Goal: Task Accomplishment & Management: Complete application form

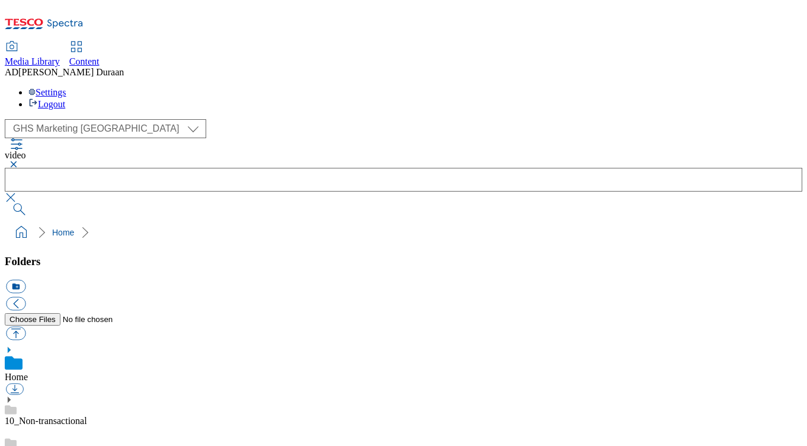
select select "flare-ghs-mktg"
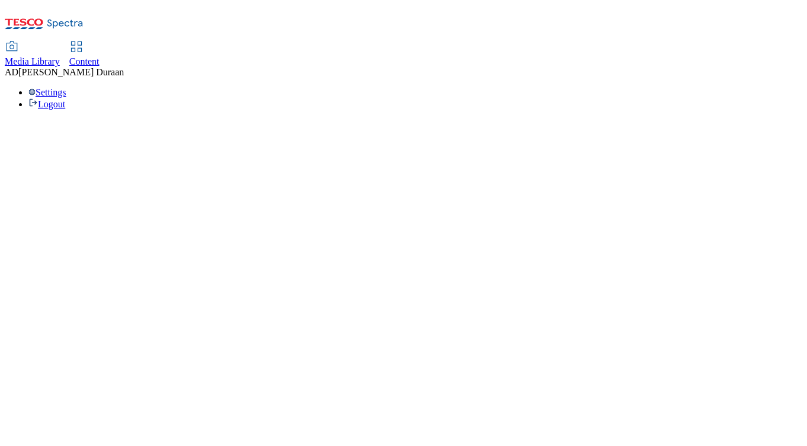
select select "flare-ghs-mktg"
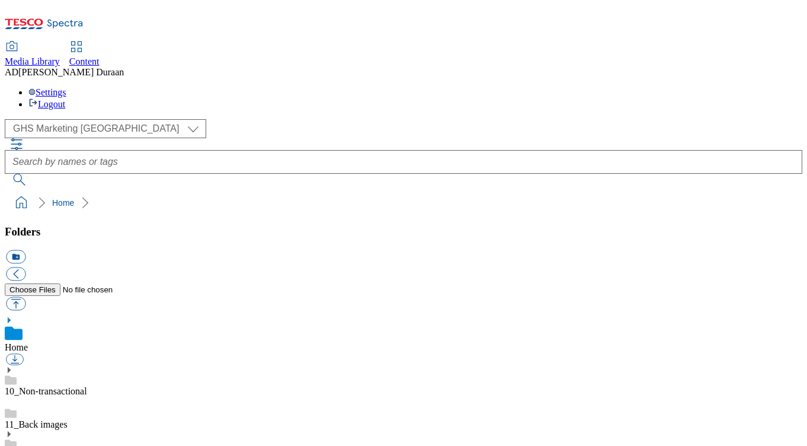
scroll to position [1, 0]
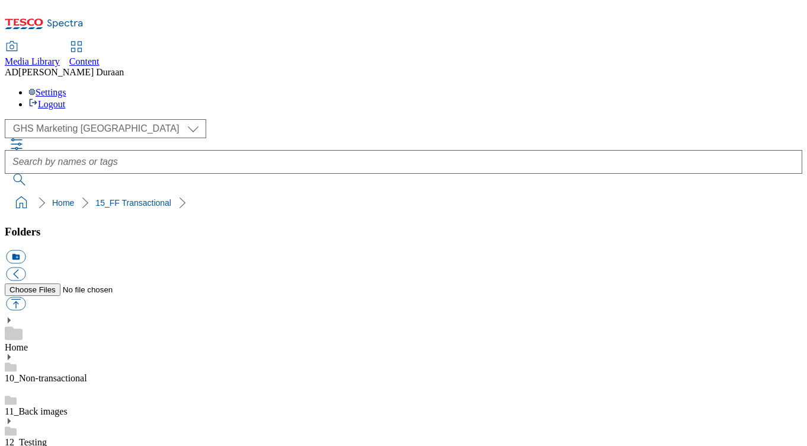
scroll to position [1118, 0]
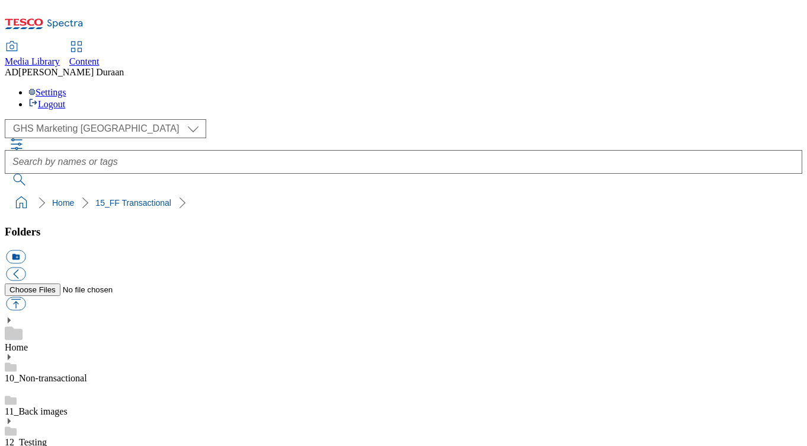
scroll to position [1067, 0]
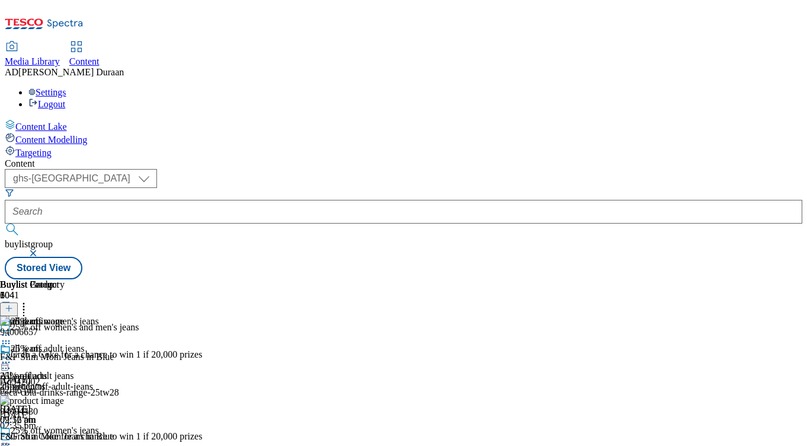
select select "ghs-[GEOGRAPHIC_DATA]"
click at [40, 250] on button "button" at bounding box center [34, 253] width 12 height 7
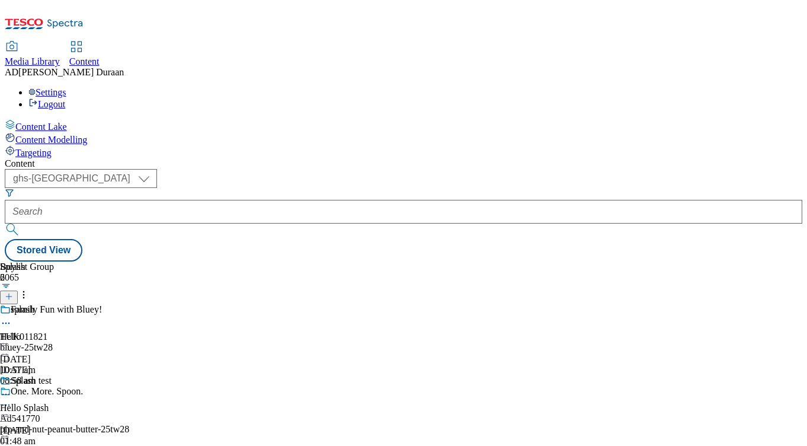
click at [13, 292] on icon at bounding box center [9, 296] width 8 height 8
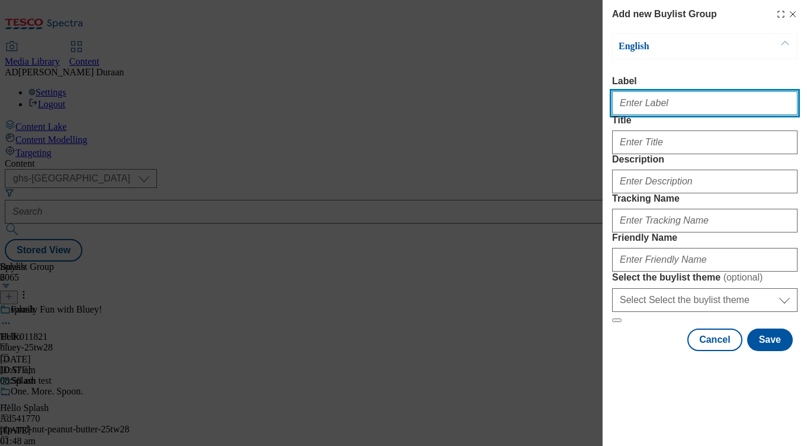
paste input "Women's knitwear"
drag, startPoint x: 687, startPoint y: 110, endPoint x: 599, endPoint y: 107, distance: 87.2
click at [599, 107] on div "Add new Buylist Group English Label Women's knitwear Title Description Tracking…" at bounding box center [403, 223] width 807 height 446
type input "Women's knitwear"
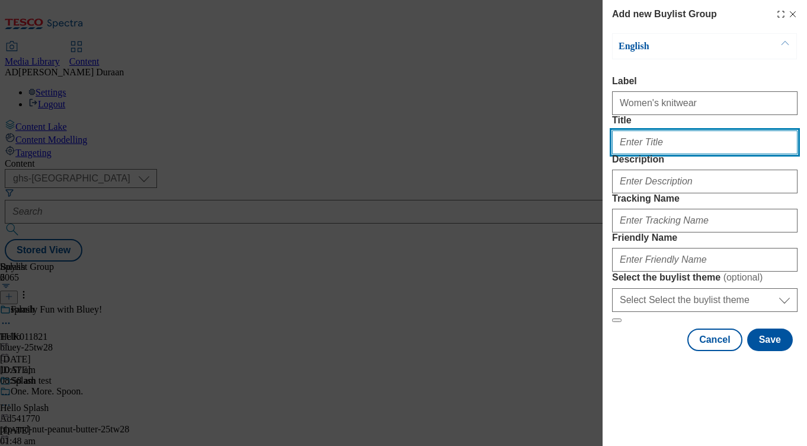
paste input "Women's knitwear"
type input "Women's knitwear"
click at [711, 126] on label "Title" at bounding box center [705, 120] width 186 height 11
click at [711, 136] on input "Women's knitwear" at bounding box center [705, 142] width 186 height 24
click at [711, 165] on label "Description" at bounding box center [705, 159] width 186 height 11
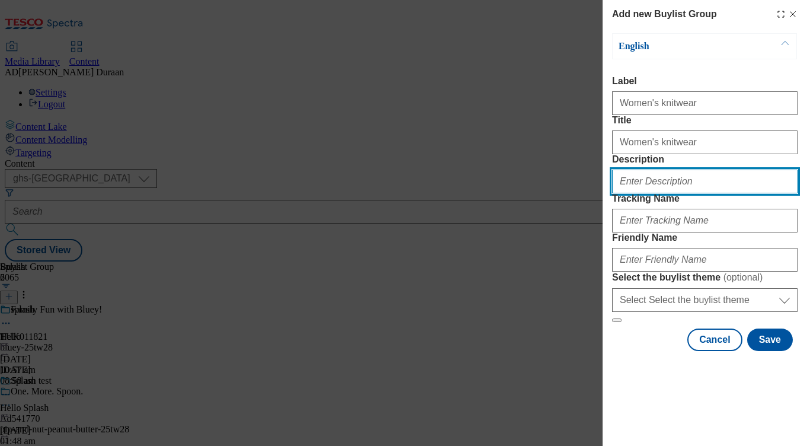
click at [711, 193] on input "Description" at bounding box center [705, 182] width 186 height 24
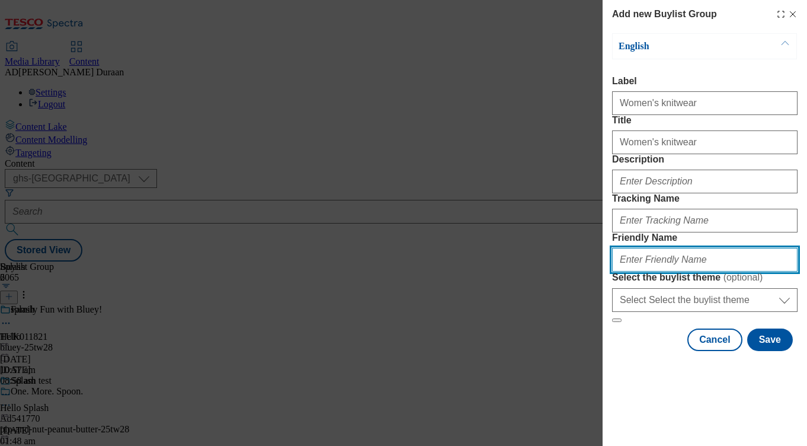
paste input "Women's knitwear"
type input "Women's knitwear"
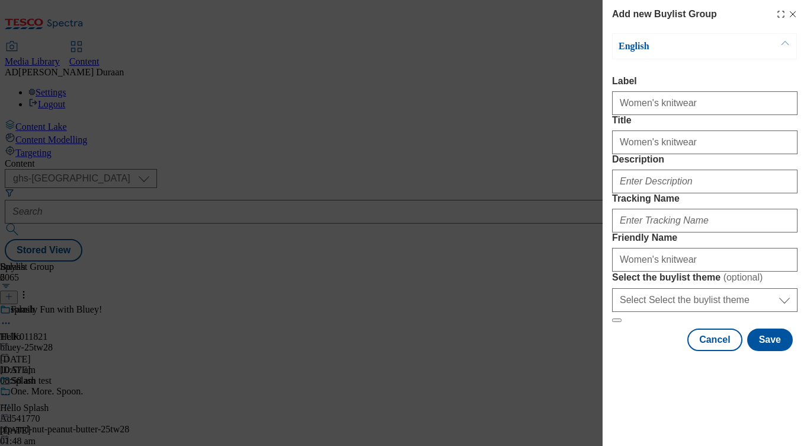
click at [720, 248] on form "Label Women's knitwear Title Women's knitwear Description Tracking Name Friendl…" at bounding box center [705, 199] width 186 height 247
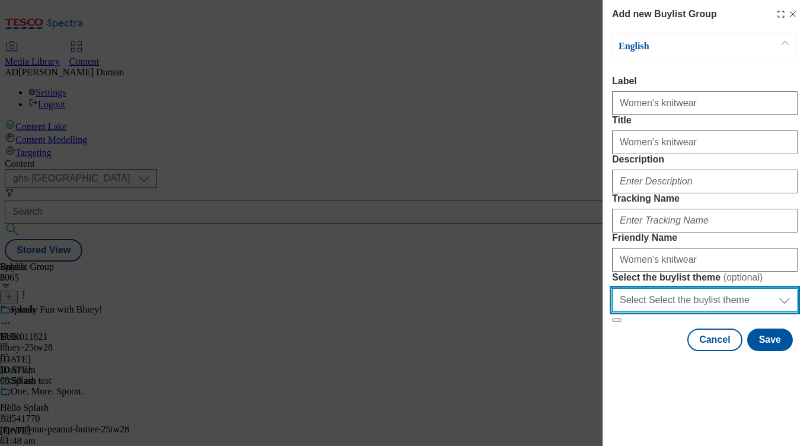
click at [680, 312] on select "Select Select the buylist theme default fandf" at bounding box center [705, 300] width 186 height 24
select select "fandf"
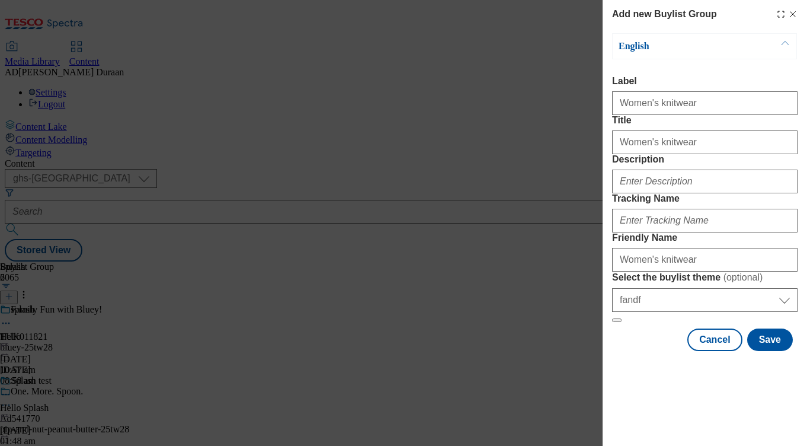
click at [718, 218] on form "Label Women's knitwear Title Women's knitwear Description Tracking Name Friendl…" at bounding box center [705, 199] width 186 height 247
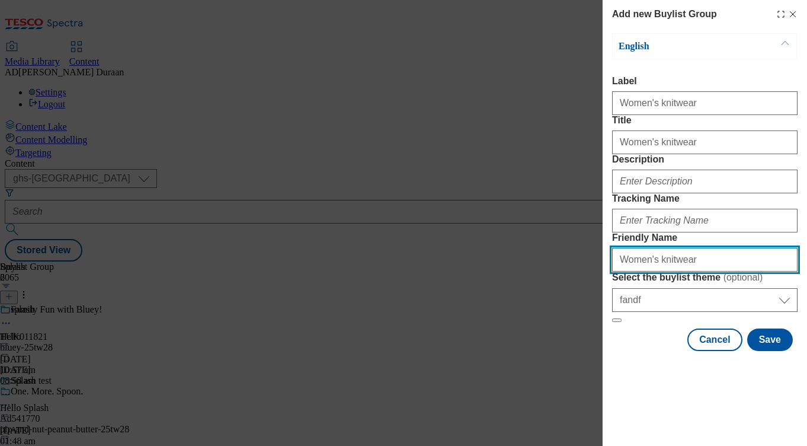
click at [620, 272] on input "Women's knitwear" at bounding box center [705, 260] width 186 height 24
type input "fnf-womens-knitwear"
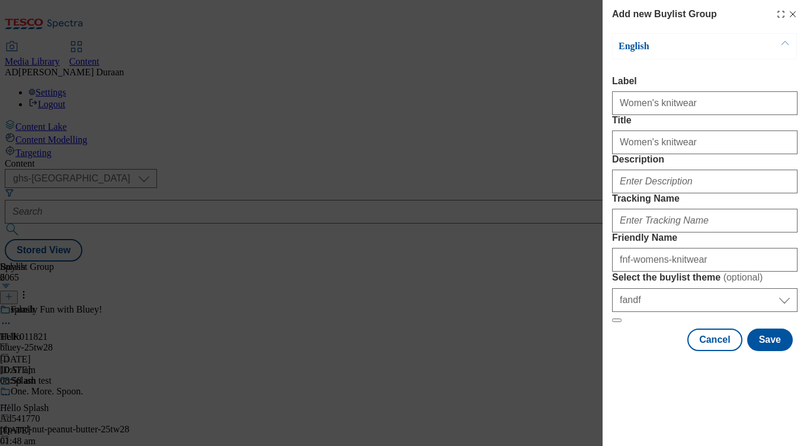
click at [749, 155] on form "Label Women's knitwear Title Women's knitwear Description Tracking Name Friendl…" at bounding box center [705, 199] width 186 height 247
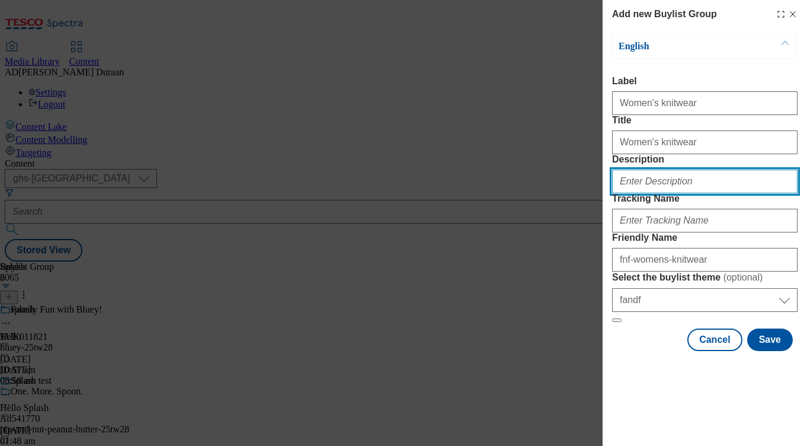
click at [644, 193] on input "Description" at bounding box center [705, 182] width 186 height 24
paste input "Browse our trending women’s knitwear collection – from cosy jumpers and chunky …"
type input "Browse our trending women’s knitwear collection – from cosy jumpers and chunky …"
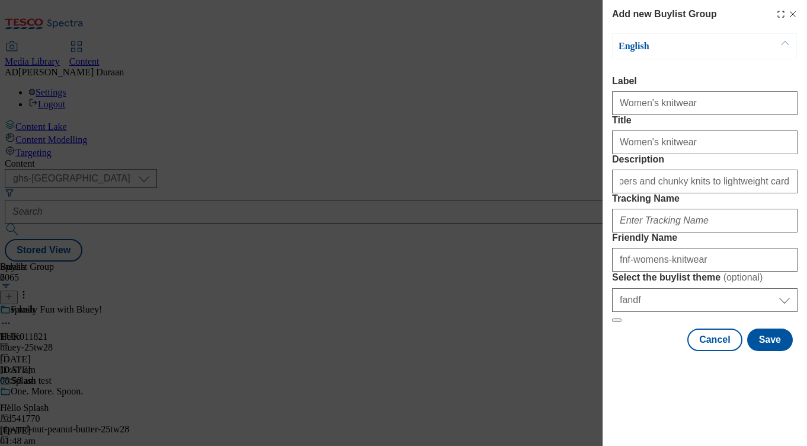
click at [729, 149] on form "Label Women's knitwear Title Women's knitwear Description Browse our trending w…" at bounding box center [705, 199] width 186 height 247
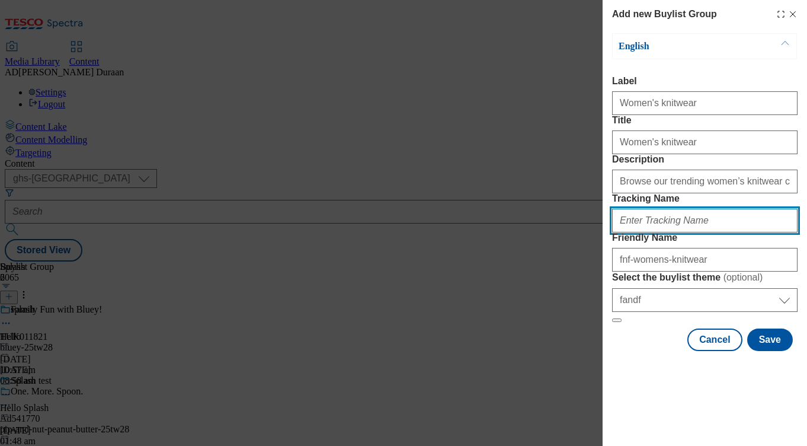
paste input "fnf_hub_knitwear_womens"
type input "fnf_hub_knitwear_womens"
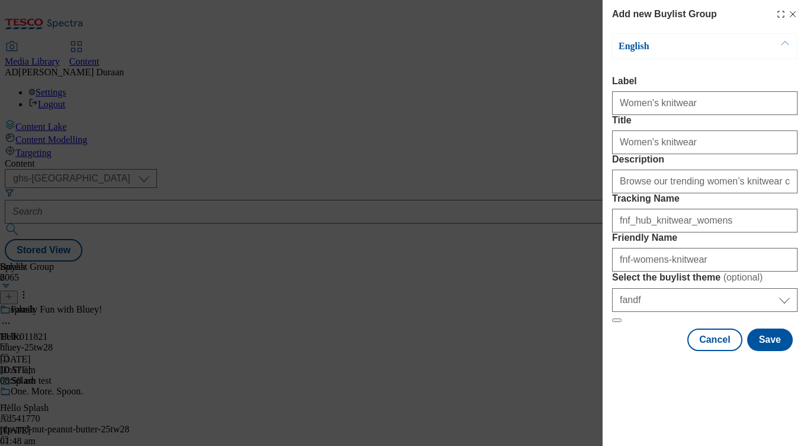
click at [723, 216] on form "Label Women's knitwear Title Women's knitwear Description Browse our trending w…" at bounding box center [705, 199] width 186 height 247
click at [780, 351] on button "Save" at bounding box center [771, 339] width 46 height 23
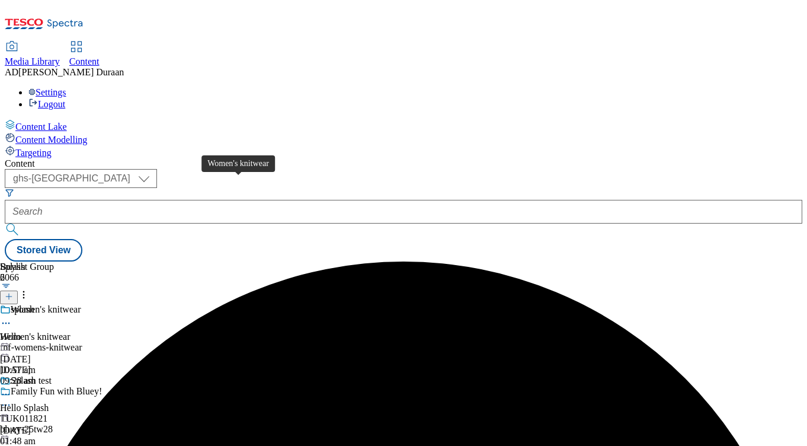
click at [70, 331] on div "Women's knitwear" at bounding box center [35, 336] width 70 height 11
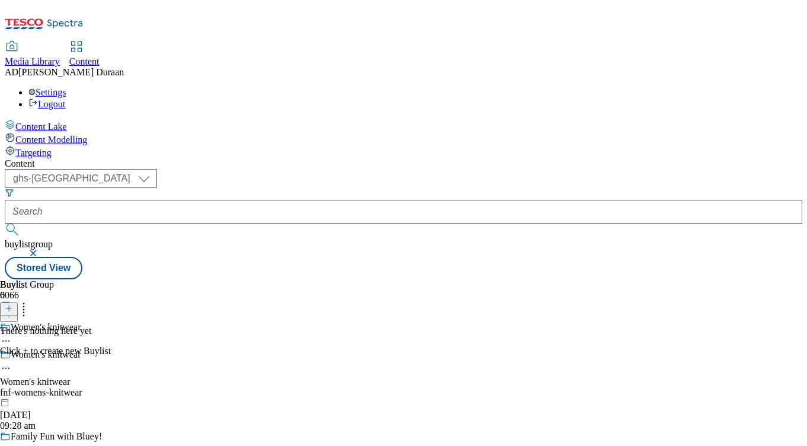
click at [13, 304] on icon at bounding box center [9, 308] width 8 height 8
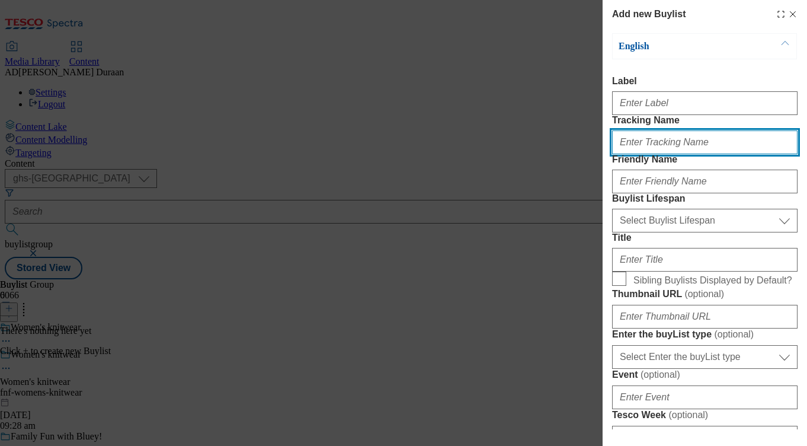
paste input "fnf_hub_knitwear_womens"
type input "fnf_hub_knitwear_womens"
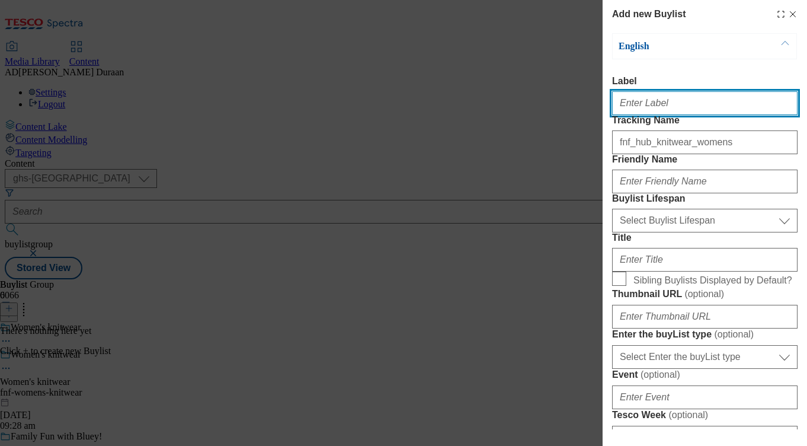
paste input "Women's knitwear"
type input "Women's knitwear"
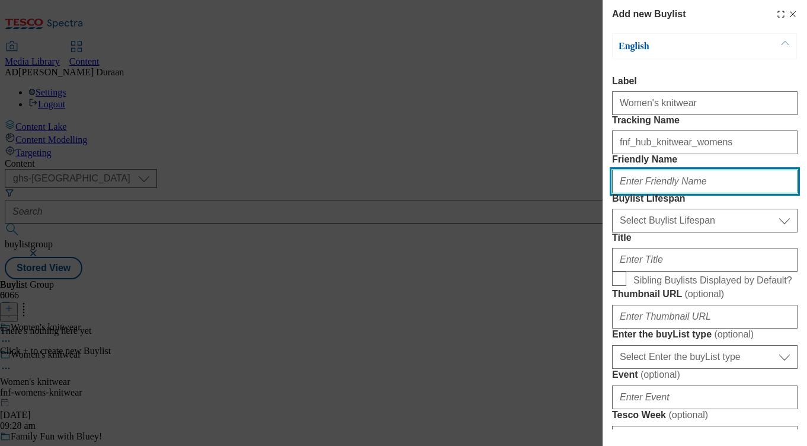
paste input "Women's knitwear"
type input "Women's knitwear"
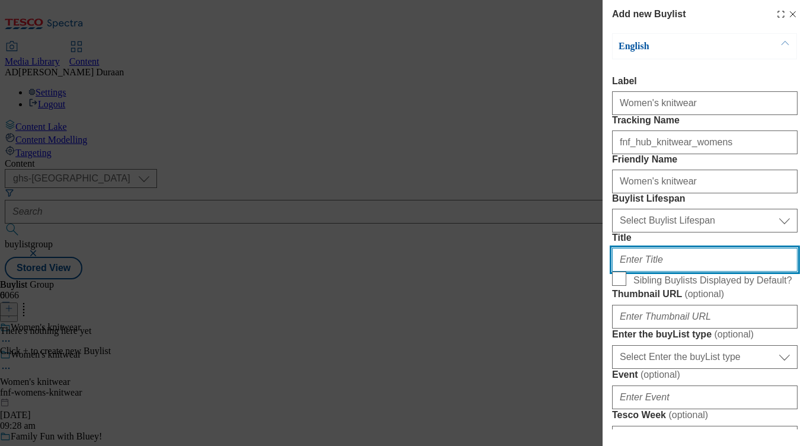
paste input "Women's knitwear"
type input "W"
type input "Explore the range"
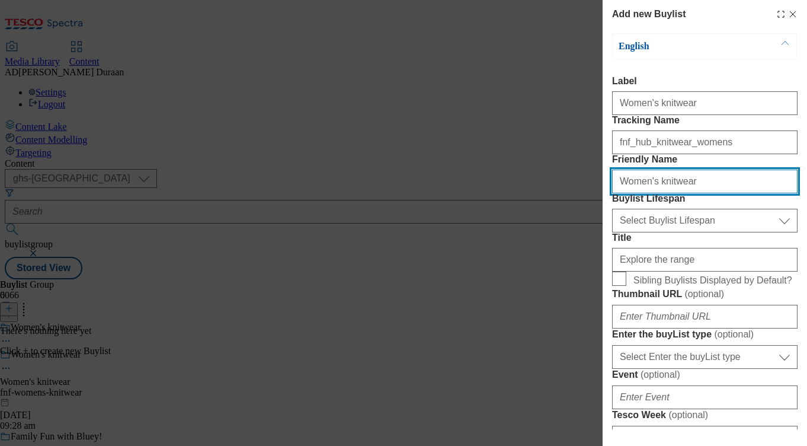
click at [620, 193] on input "Women's knitwear" at bounding box center [705, 182] width 186 height 24
type input "knitwear"
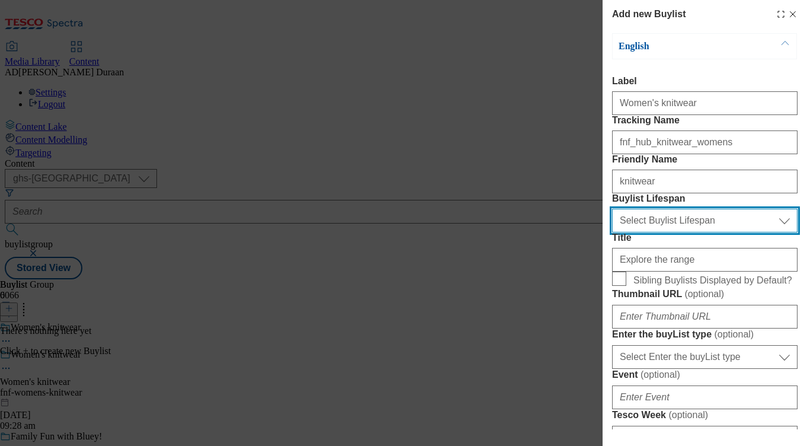
click at [706, 232] on select "Select Buylist Lifespan evergreen seasonal tactical" at bounding box center [705, 221] width 186 height 24
select select "seasonal"
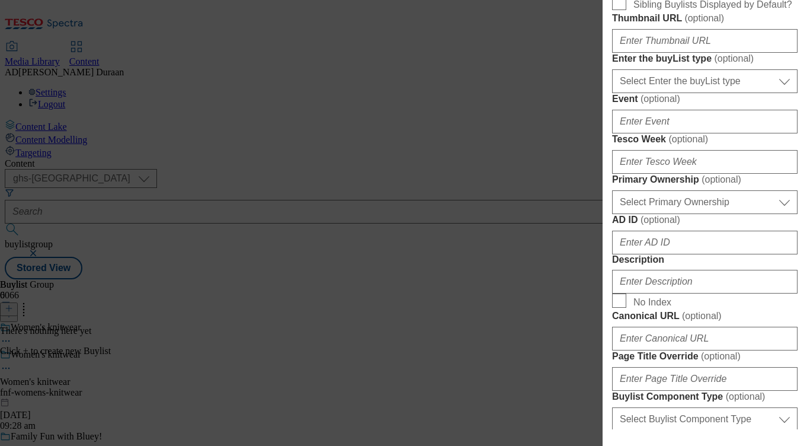
scroll to position [285, 0]
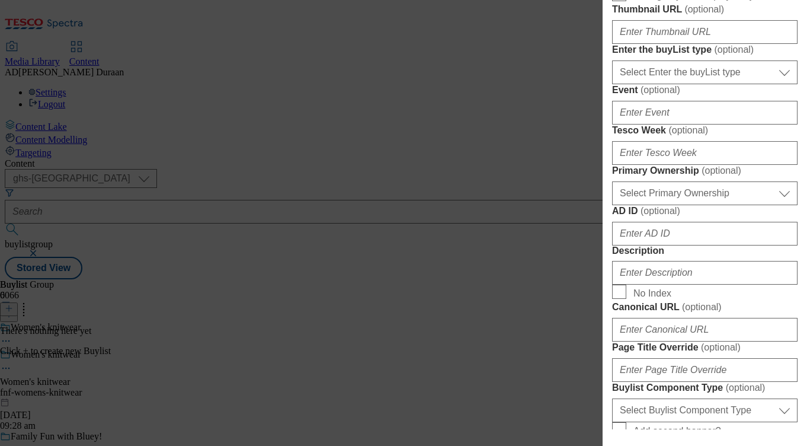
click at [772, 15] on label "Thumbnail URL ( optional )" at bounding box center [705, 10] width 186 height 12
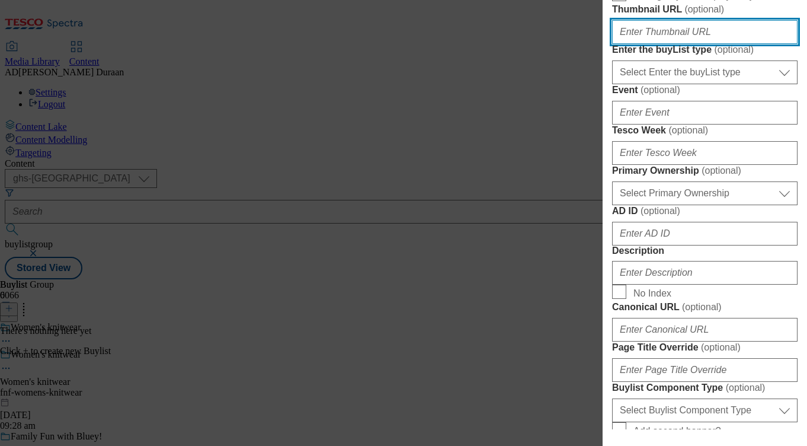
click at [772, 44] on input "Thumbnail URL ( optional )" at bounding box center [705, 32] width 186 height 24
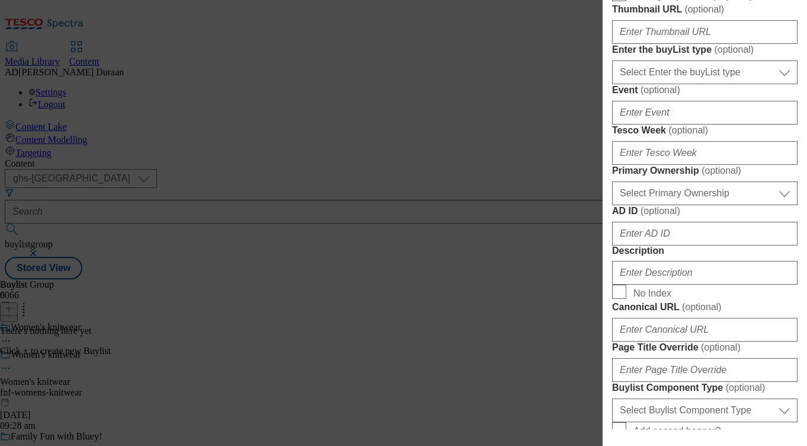
click at [785, 175] on form "Label Women's knitwear Tracking Name fnf_hub_knitwear_womens Friendly Name knit…" at bounding box center [705, 207] width 186 height 832
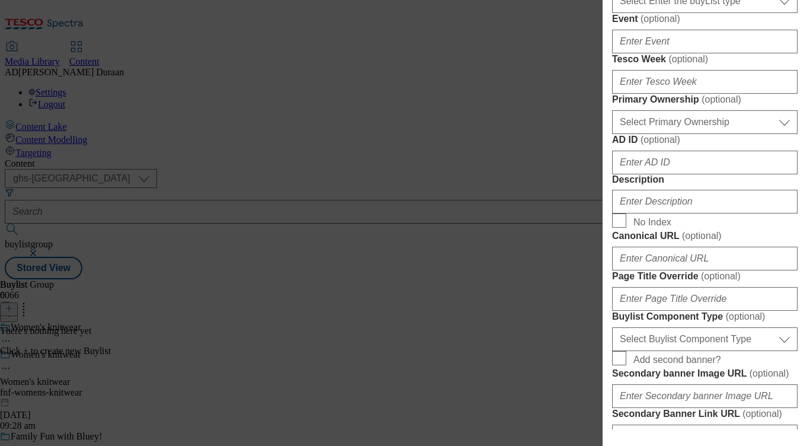
scroll to position [379, 0]
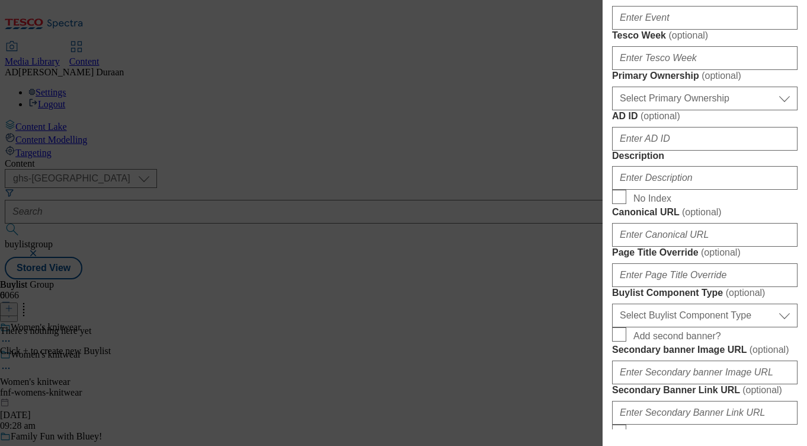
click at [800, 135] on div "Add new Buylist English Label Women's knitwear Tracking Name fnf_hub_knitwear_w…" at bounding box center [705, 214] width 205 height 429
click at [772, 139] on form "Label Women's knitwear Tracking Name fnf_hub_knitwear_womens Friendly Name knit…" at bounding box center [705, 112] width 186 height 832
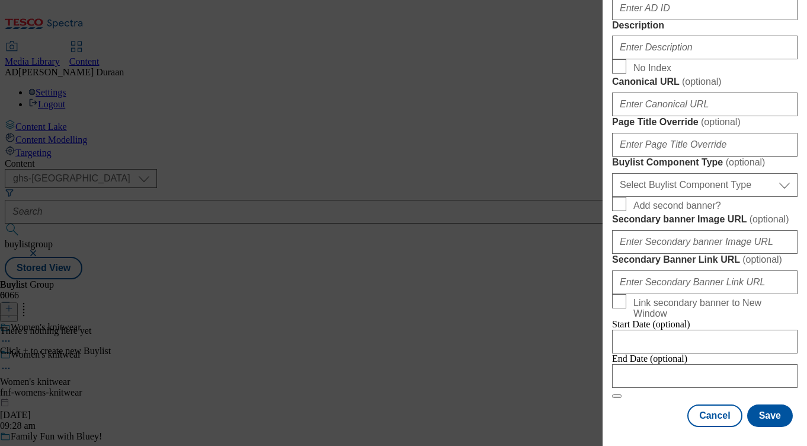
scroll to position [830, 0]
click at [748, 177] on select "Select Buylist Component Type Banner Competition Header Meal" at bounding box center [705, 185] width 186 height 24
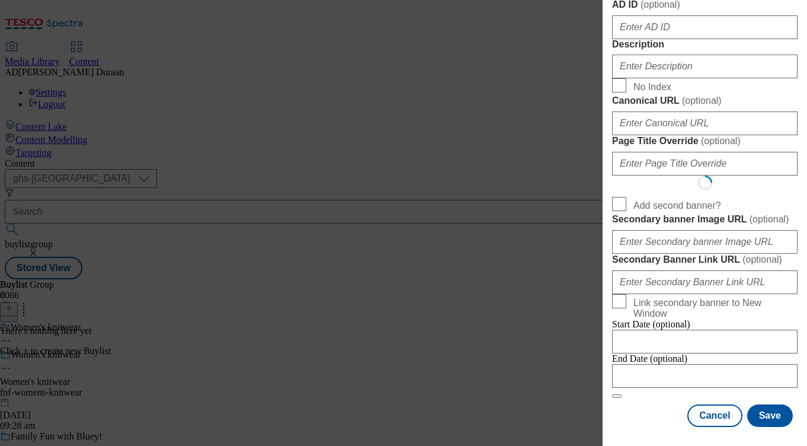
scroll to position [0, 0]
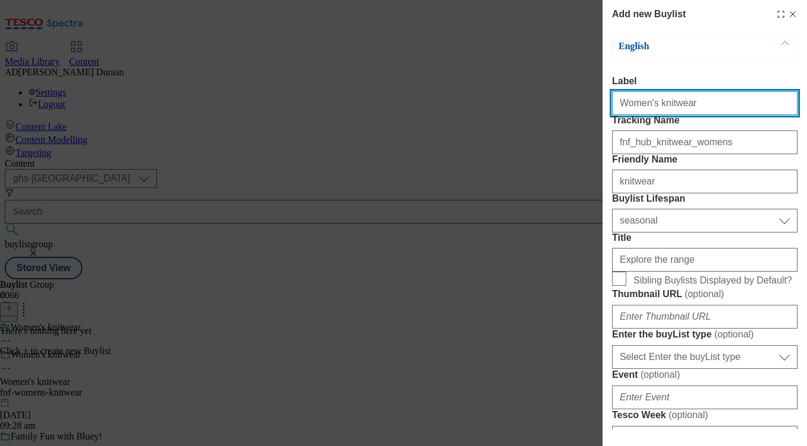
select select "Banner"
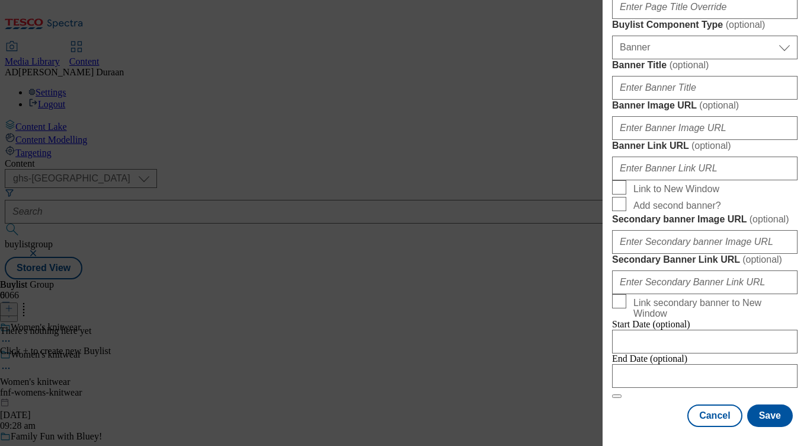
scroll to position [901, 0]
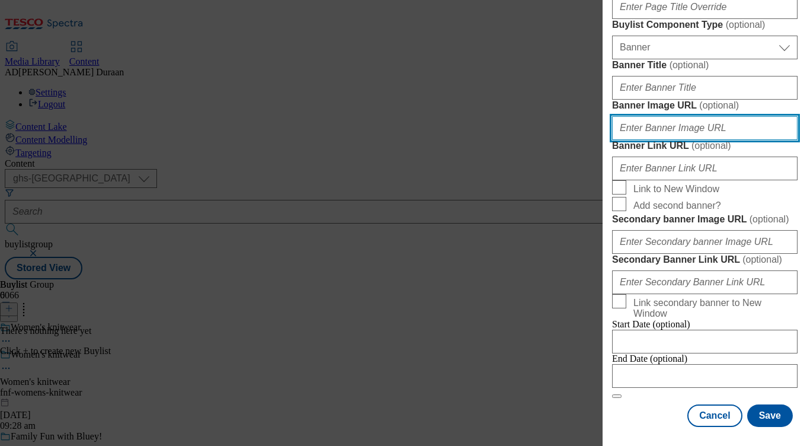
paste input "[URL][DOMAIN_NAME]"
type input "[URL][DOMAIN_NAME]"
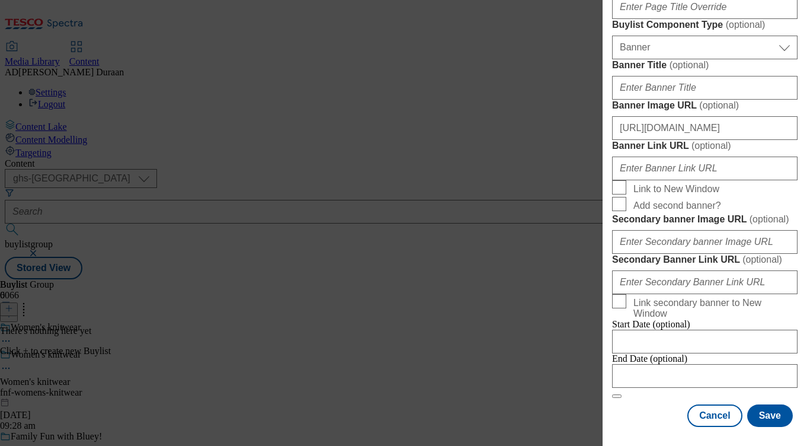
click at [758, 111] on label "Banner Image URL ( optional )" at bounding box center [705, 106] width 186 height 12
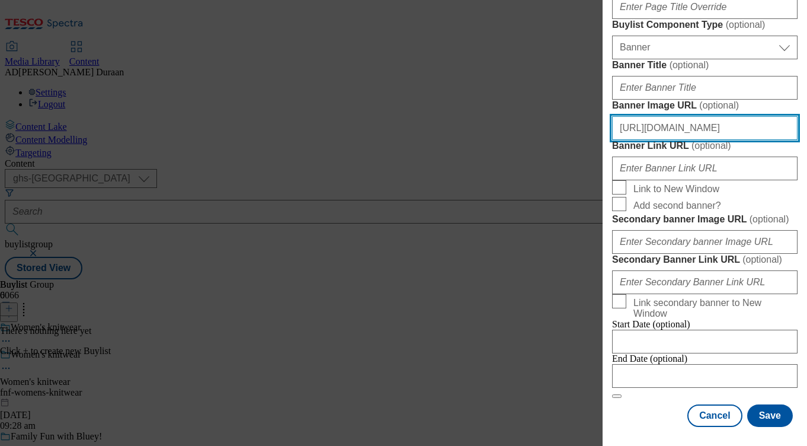
click at [758, 140] on input "[URL][DOMAIN_NAME]" at bounding box center [705, 128] width 186 height 24
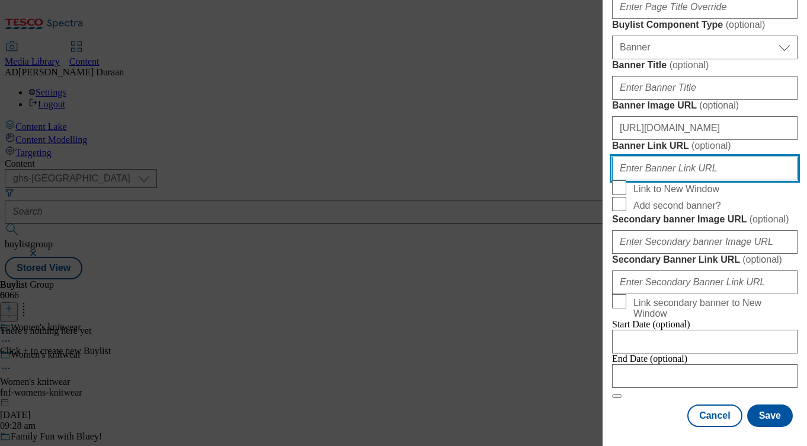
click at [646, 180] on input "Banner Link URL ( optional )" at bounding box center [705, 169] width 186 height 24
paste input "[URL][DOMAIN_NAME]"
type input "[URL][DOMAIN_NAME]"
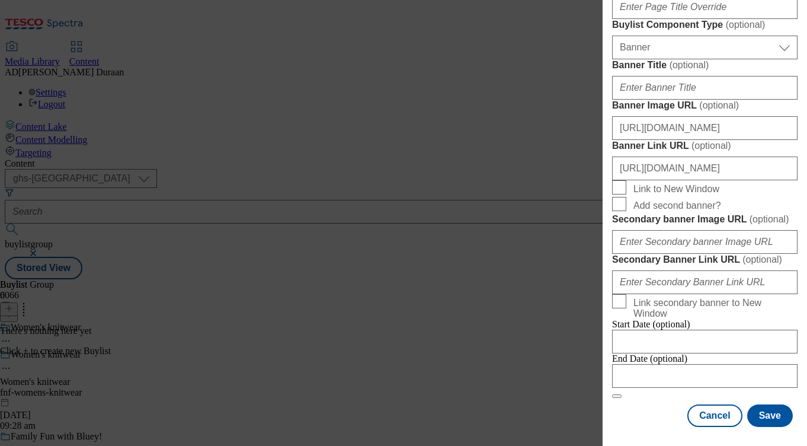
scroll to position [640, 0]
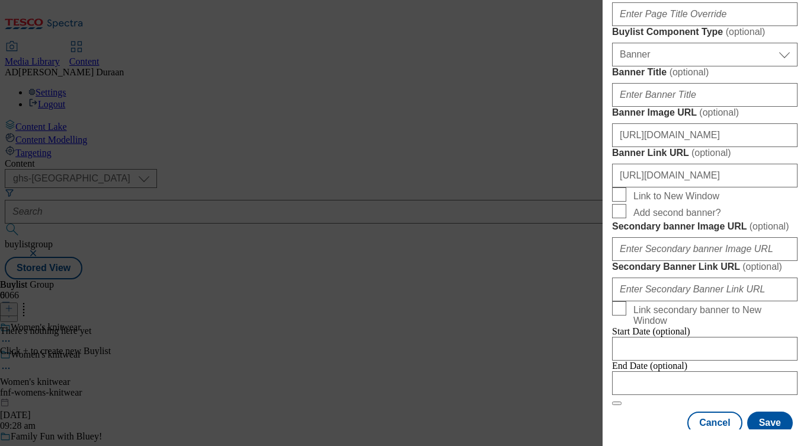
paste input "Browse our trending women’s knitwear collection – from cosy jumpers and chunky …"
type input "Browse our trending women’s knitwear collection – from cosy jumpers and chunky …"
click at [798, 119] on div "Add new Buylist English Label Women's knitwear Tracking Name fnf_hub_knitwear_w…" at bounding box center [705, 214] width 205 height 429
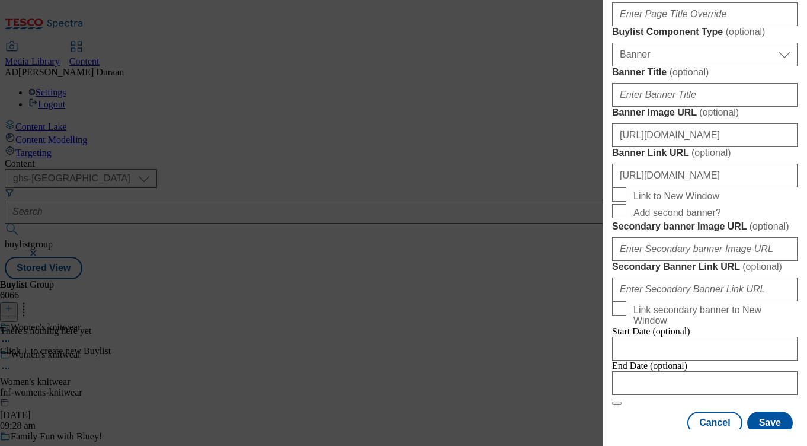
click at [798, 177] on div "Add new Buylist English Label Women's knitwear Tracking Name fnf_hub_knitwear_w…" at bounding box center [705, 214] width 205 height 429
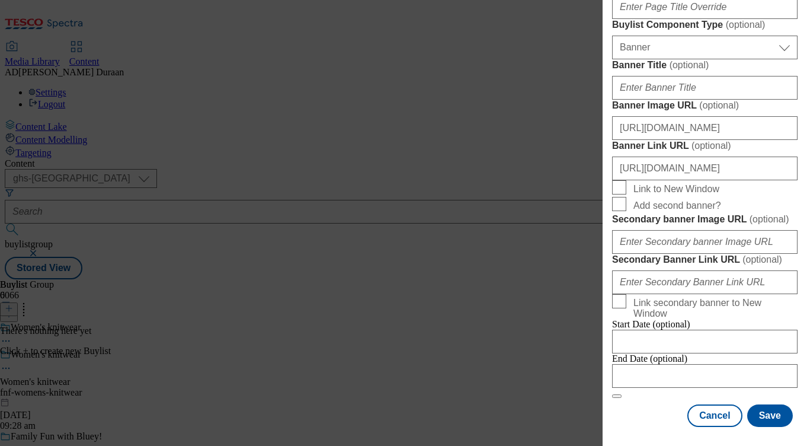
scroll to position [1145, 0]
click at [774, 417] on button "Save" at bounding box center [771, 415] width 46 height 23
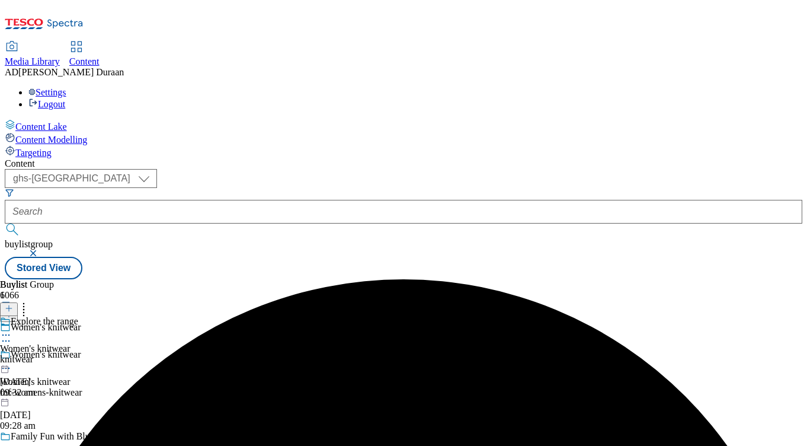
click at [78, 354] on div "knitwear" at bounding box center [39, 359] width 78 height 11
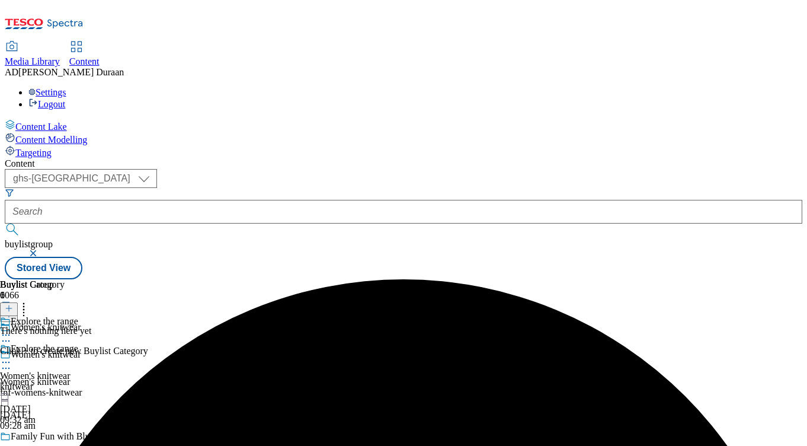
click at [13, 304] on icon at bounding box center [9, 308] width 8 height 8
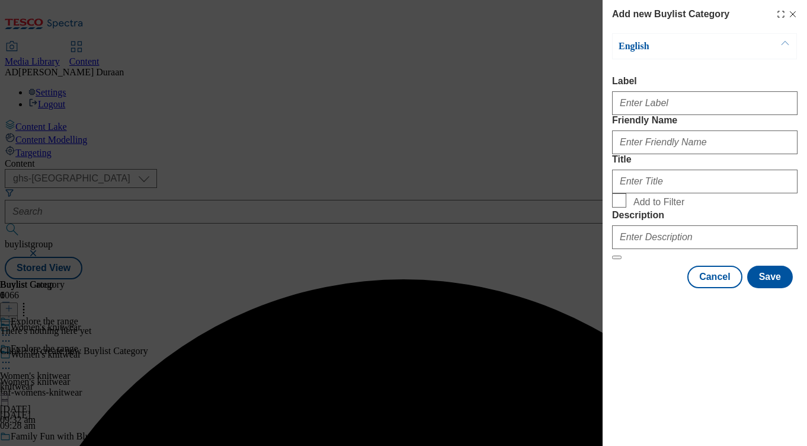
click at [692, 95] on div "Modal" at bounding box center [705, 101] width 186 height 28
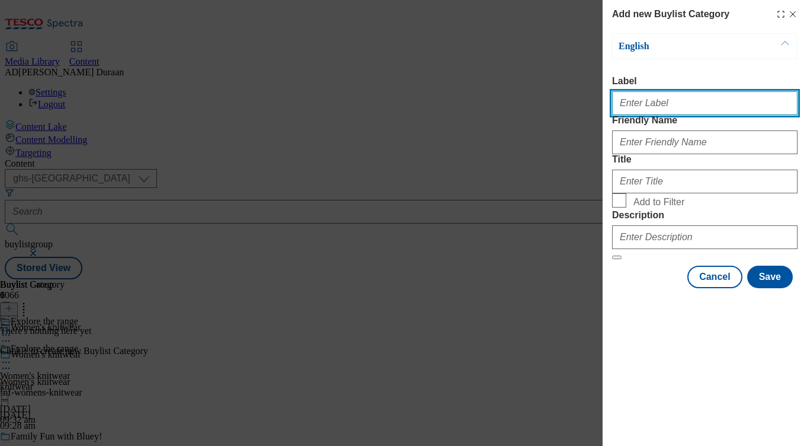
click at [684, 110] on input "Label" at bounding box center [705, 103] width 186 height 24
type input "All products"
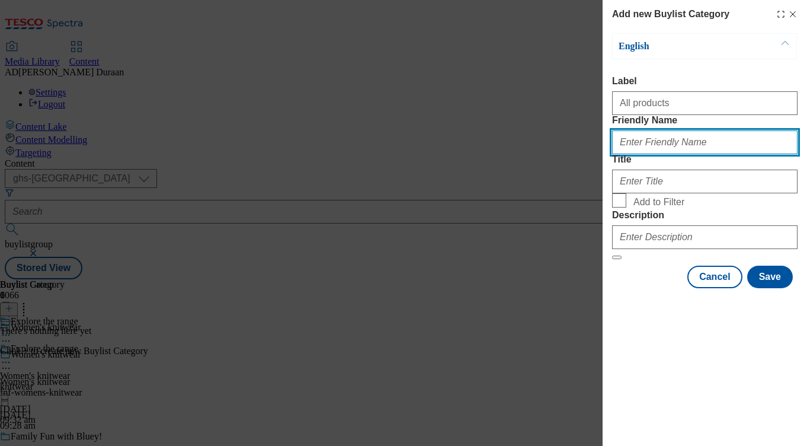
click at [656, 154] on input "Friendly Name" at bounding box center [705, 142] width 186 height 24
type input "all-products"
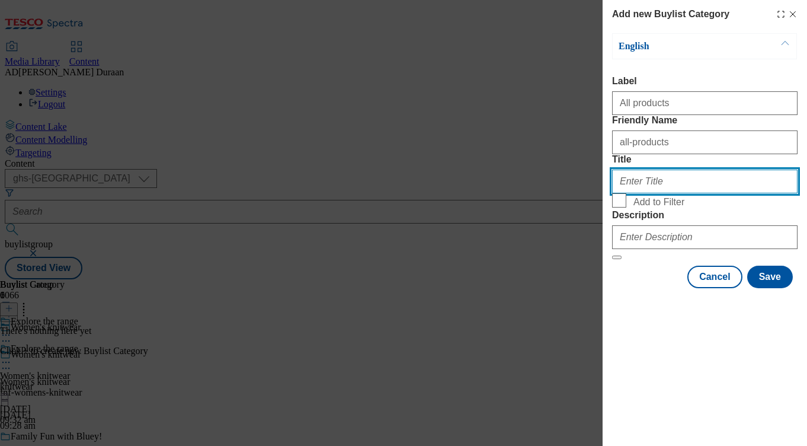
click at [659, 193] on input "Title" at bounding box center [705, 182] width 186 height 24
type input "All products"
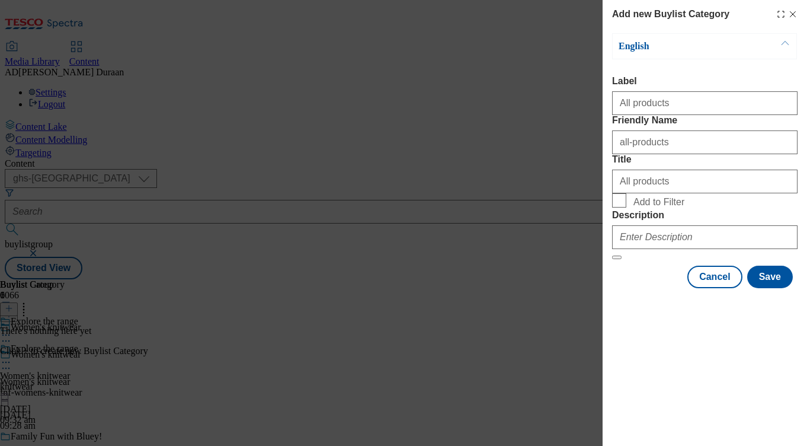
click at [632, 288] on div "English Label All products Friendly Name all-products Title All products Add to…" at bounding box center [705, 160] width 186 height 255
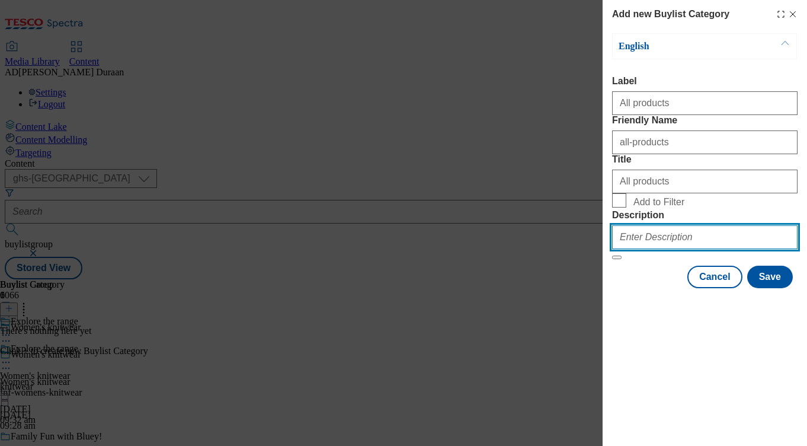
paste input "Browse our trending women’s knitwear collection – from cosy jumpers and chunky …"
type input "Browse our trending women’s knitwear collection – from cosy jumpers and chunky …"
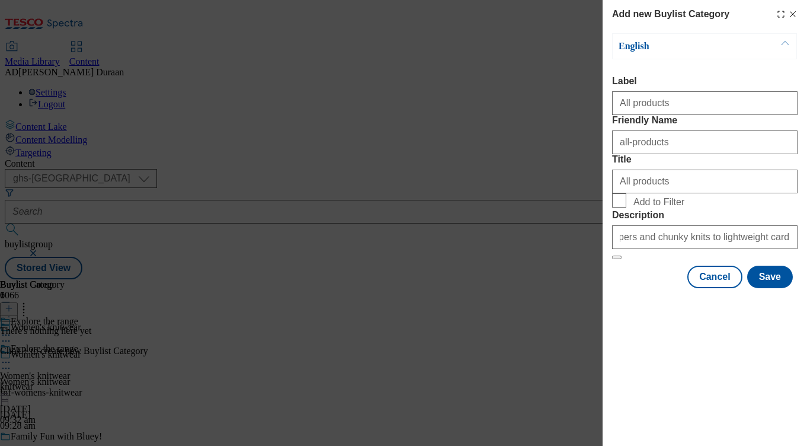
scroll to position [0, 0]
click at [639, 288] on div "Cancel Save" at bounding box center [705, 277] width 186 height 23
click at [775, 288] on button "Save" at bounding box center [771, 277] width 46 height 23
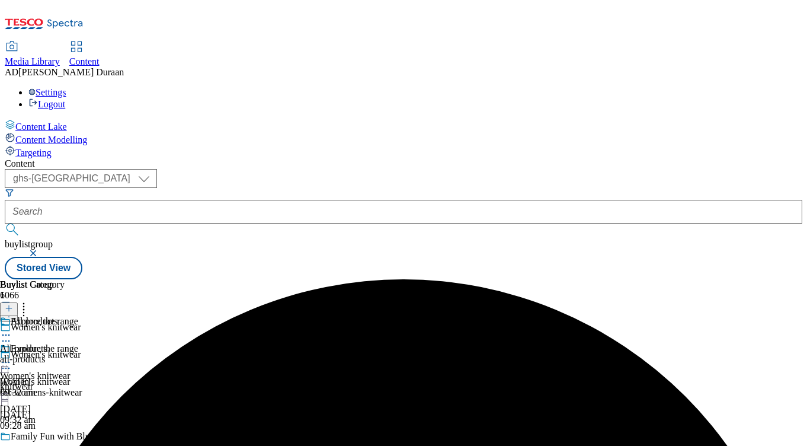
click at [65, 354] on div "all-products" at bounding box center [32, 359] width 65 height 11
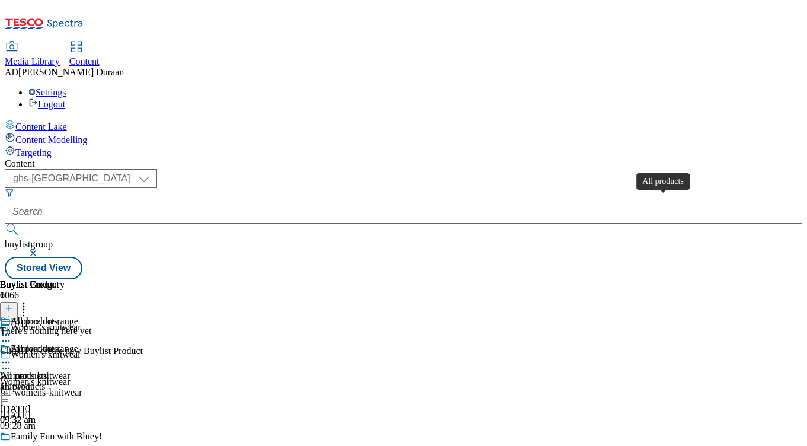
click at [47, 371] on span "All products" at bounding box center [23, 376] width 47 height 11
click at [12, 356] on icon at bounding box center [6, 362] width 12 height 12
click at [65, 438] on span "Preview" at bounding box center [51, 442] width 28 height 9
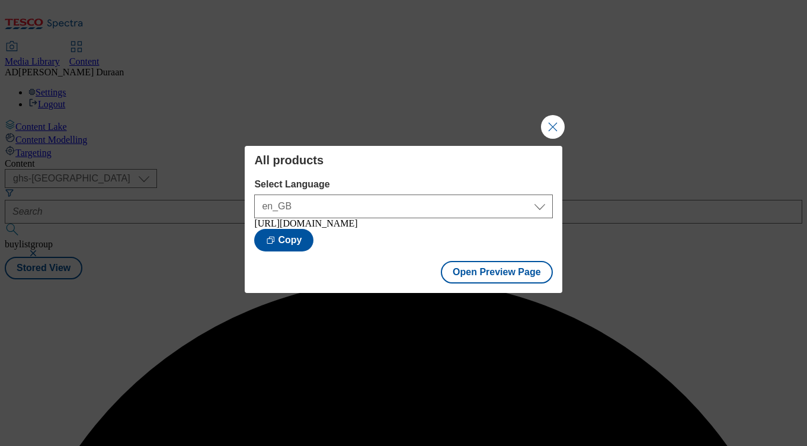
scroll to position [0, 0]
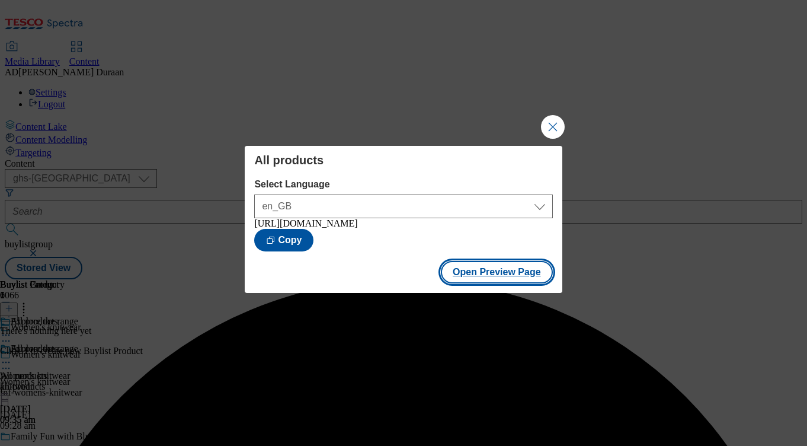
click at [511, 282] on button "Open Preview Page" at bounding box center [497, 272] width 112 height 23
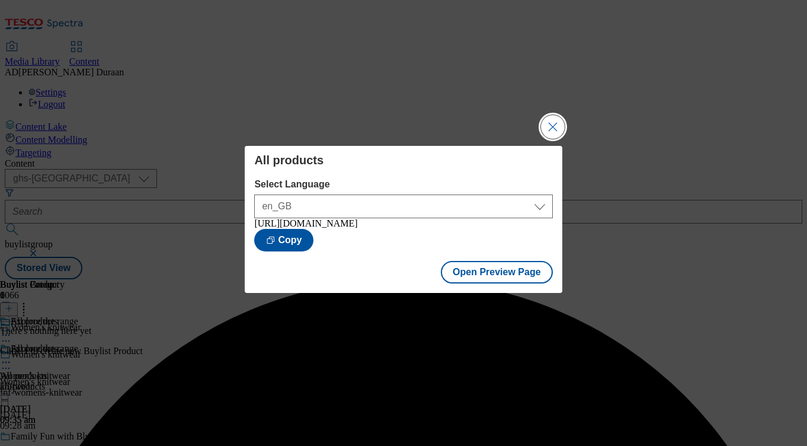
click at [553, 122] on button "Close Modal" at bounding box center [553, 127] width 24 height 24
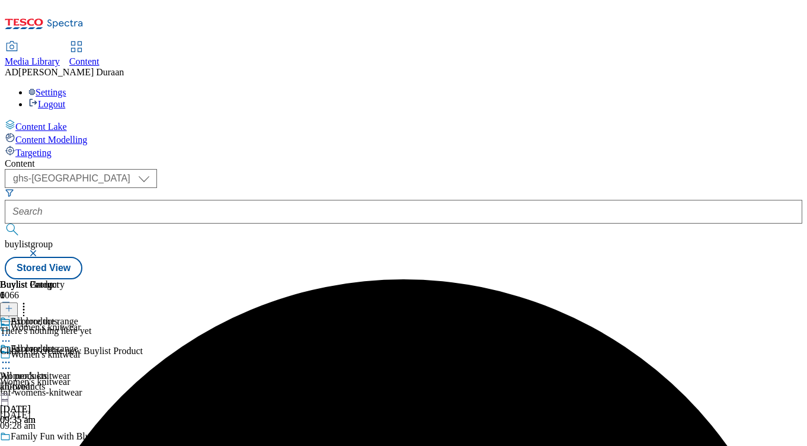
click at [65, 381] on div "all-products" at bounding box center [32, 386] width 65 height 11
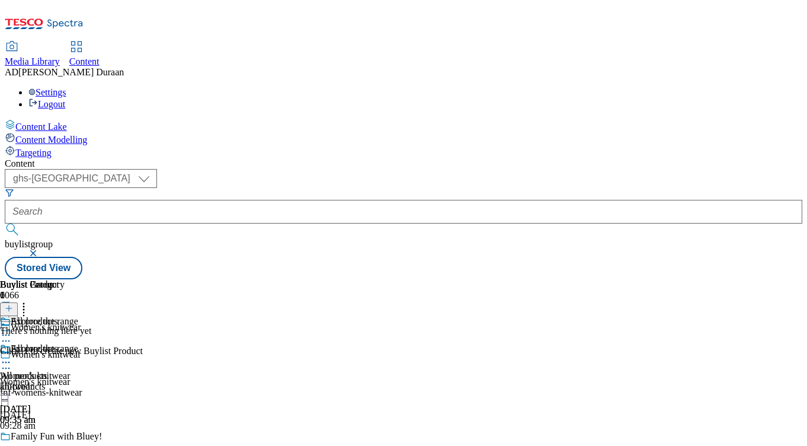
scroll to position [0, 237]
click at [12, 356] on icon at bounding box center [6, 362] width 12 height 12
click at [55, 380] on button "Edit" at bounding box center [39, 387] width 31 height 14
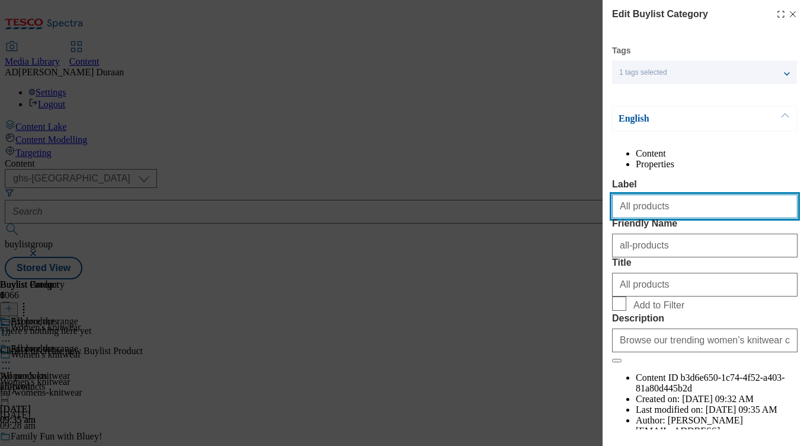
drag, startPoint x: 668, startPoint y: 233, endPoint x: 630, endPoint y: 232, distance: 37.9
click at [630, 218] on input "All products" at bounding box center [705, 206] width 186 height 24
click at [641, 218] on input "All kmitwear" at bounding box center [705, 206] width 186 height 24
drag, startPoint x: 669, startPoint y: 232, endPoint x: 587, endPoint y: 232, distance: 81.8
click at [587, 232] on div "Edit Buylist Category Tags 1 tags selected buylist category English Content Pro…" at bounding box center [403, 223] width 807 height 446
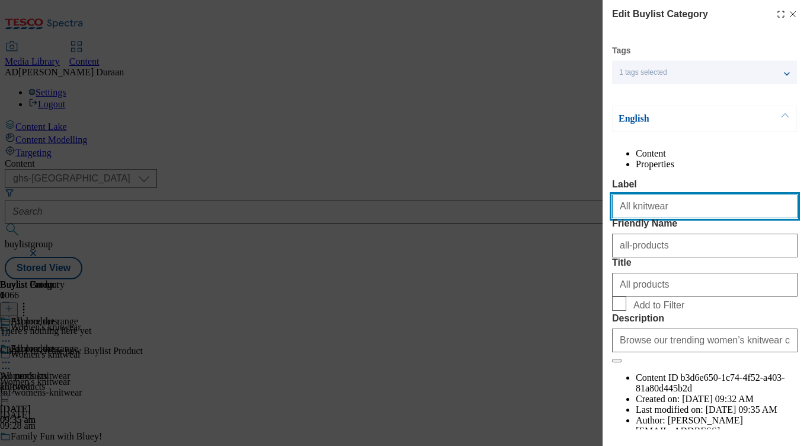
type input "All knitwear"
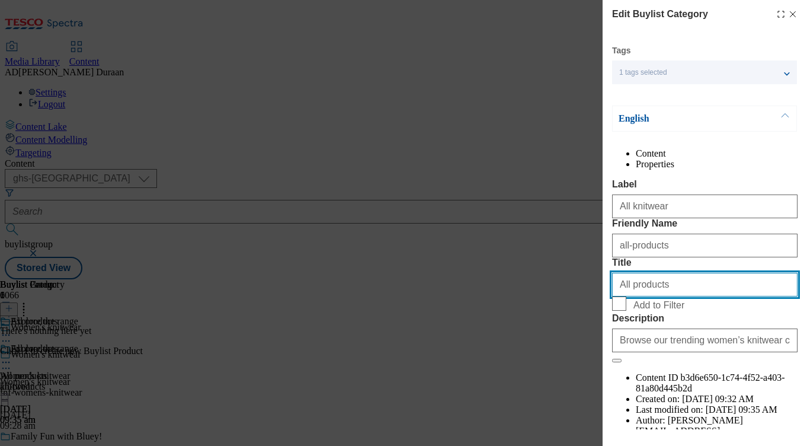
drag, startPoint x: 665, startPoint y: 354, endPoint x: 607, endPoint y: 354, distance: 58.1
click at [607, 354] on div "Edit Buylist Category Tags 1 tags selected buylist category English Content Pro…" at bounding box center [705, 214] width 205 height 429
paste input "knitwear"
type input "All knitwear"
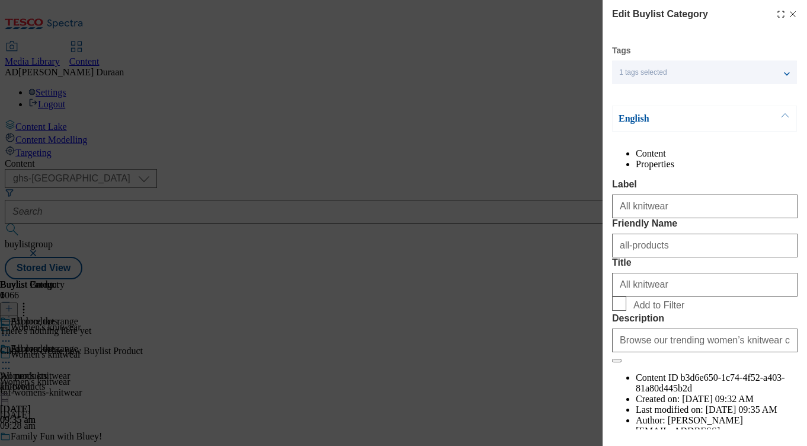
click at [692, 193] on div "Content Properties Label All knitwear Friendly Name all-products Title All knit…" at bounding box center [705, 297] width 186 height 299
click at [791, 311] on span "Add to Filter" at bounding box center [713, 303] width 159 height 14
click at [627, 311] on input "Add to Filter" at bounding box center [619, 303] width 14 height 14
click at [611, 387] on div "Edit Buylist Category Tags 1 tags selected buylist category English Content Pro…" at bounding box center [705, 214] width 205 height 429
click at [621, 311] on input "Add to Filter" at bounding box center [619, 303] width 14 height 14
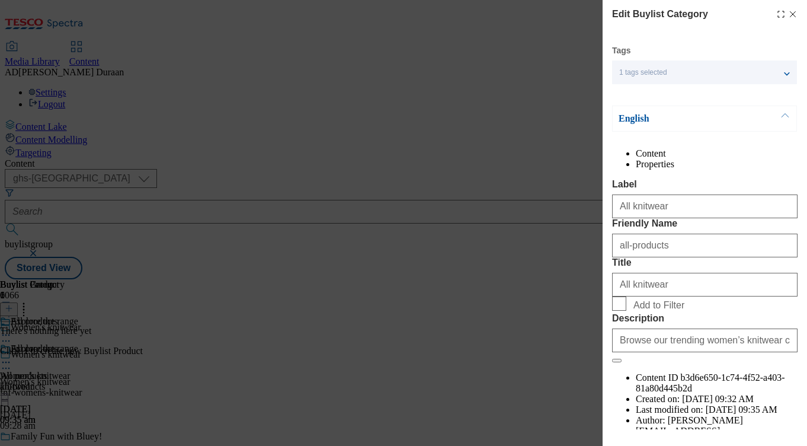
click at [685, 311] on form "Label All knitwear Friendly Name all-products Title All knitwear Add to Filter …" at bounding box center [705, 271] width 186 height 184
click at [790, 229] on label "Friendly Name" at bounding box center [705, 223] width 186 height 11
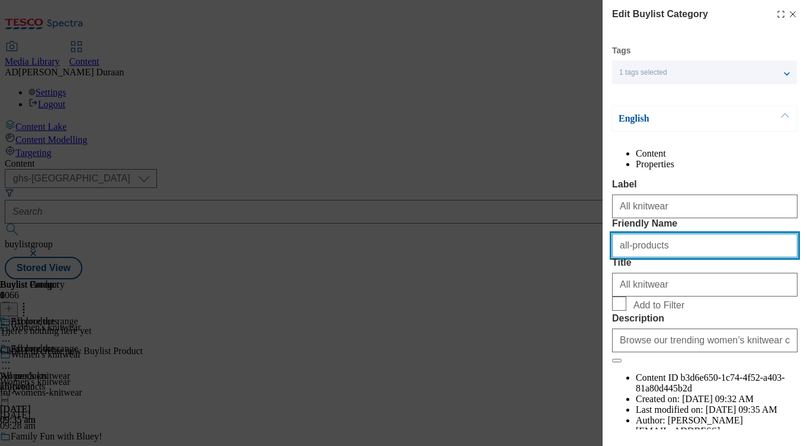
click at [790, 257] on input "all-products" at bounding box center [705, 246] width 186 height 24
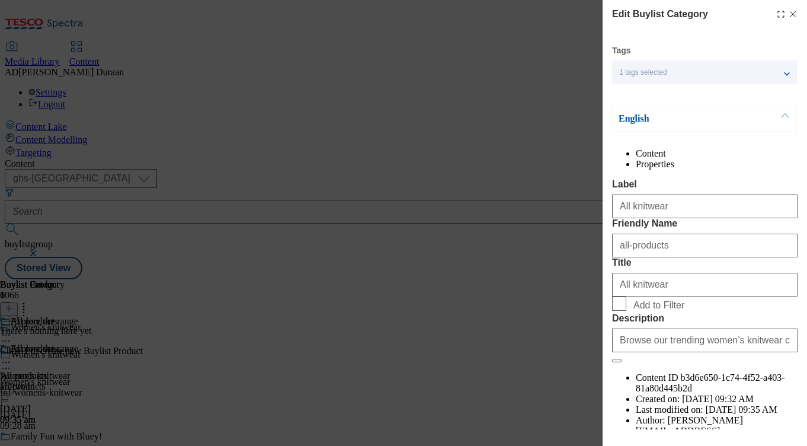
click at [794, 199] on div "Content Properties Label All knitwear Friendly Name all-products Title All knit…" at bounding box center [705, 297] width 186 height 299
click at [797, 254] on form "Label All knitwear Friendly Name all-products Title All knitwear Add to Filter …" at bounding box center [705, 271] width 186 height 184
click at [792, 259] on form "Label All knitwear Friendly Name all-products Title All knitwear Add to Filter …" at bounding box center [705, 271] width 186 height 184
click at [774, 363] on form "Label All knitwear Friendly Name all-products Title All knitwear Add to Filter …" at bounding box center [705, 271] width 186 height 184
click at [725, 431] on div "Modal" at bounding box center [705, 437] width 205 height 17
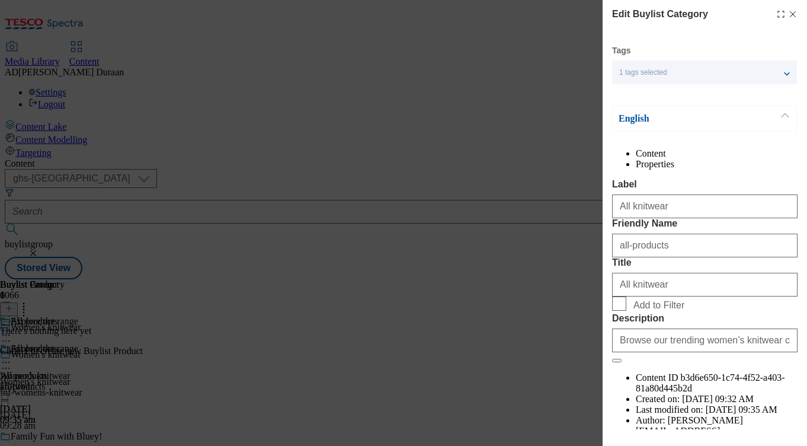
click at [644, 324] on label "Description" at bounding box center [705, 318] width 186 height 11
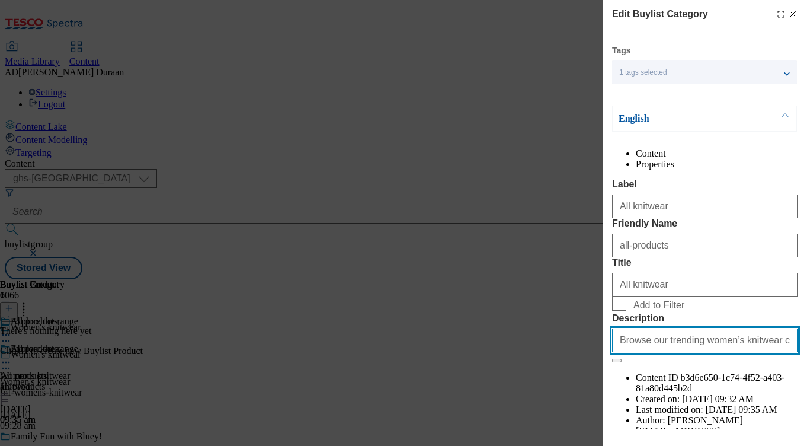
click at [644, 352] on input "Browse our trending women’s knitwear collection – from cosy jumpers and chunky …" at bounding box center [705, 340] width 186 height 24
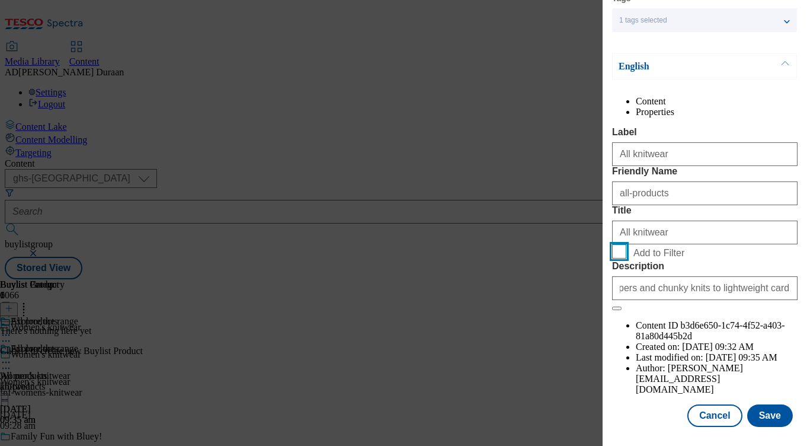
click at [621, 258] on input "Add to Filter" at bounding box center [619, 251] width 14 height 14
checkbox input "true"
click at [655, 424] on div "Cancel Save" at bounding box center [705, 415] width 186 height 23
click at [775, 418] on button "Save" at bounding box center [771, 415] width 46 height 23
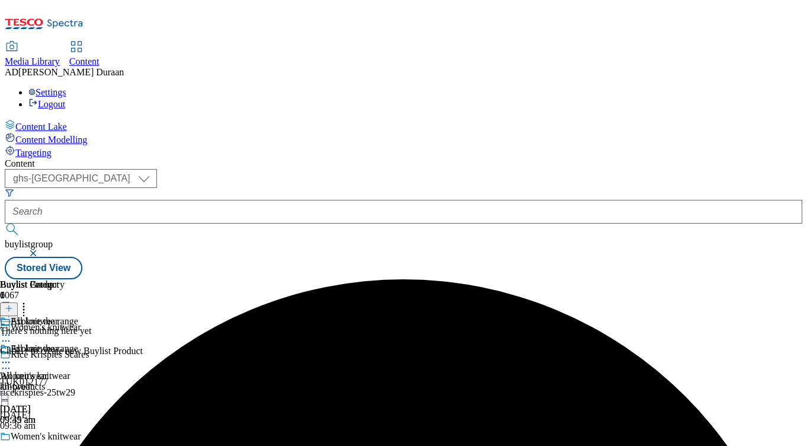
click at [65, 381] on div "all-products" at bounding box center [32, 386] width 65 height 11
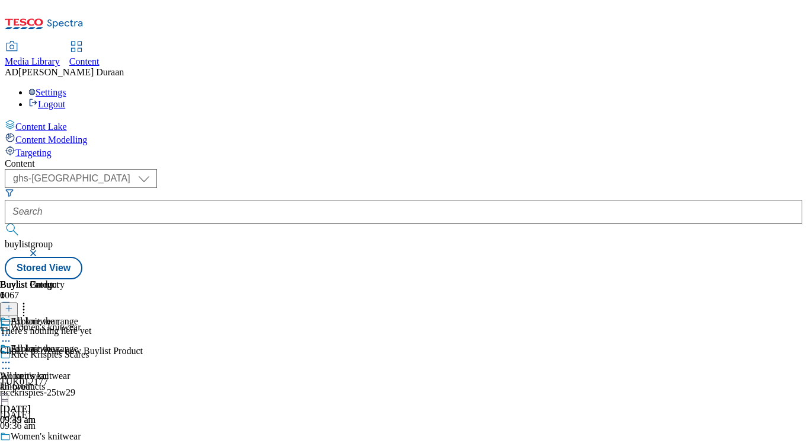
click at [12, 356] on icon at bounding box center [6, 362] width 12 height 12
click at [60, 394] on button "Copy" at bounding box center [42, 401] width 36 height 14
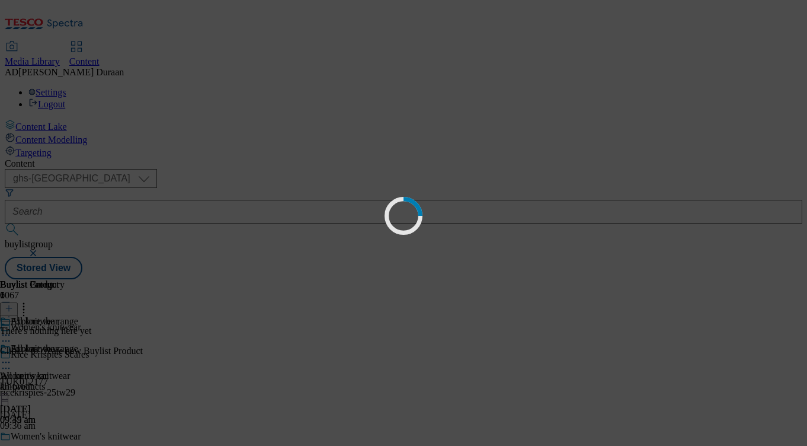
scroll to position [0, 0]
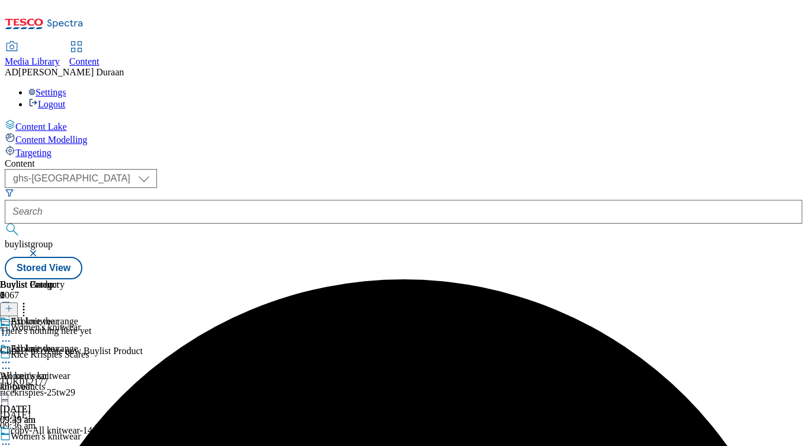
click at [12, 438] on icon at bounding box center [6, 444] width 12 height 12
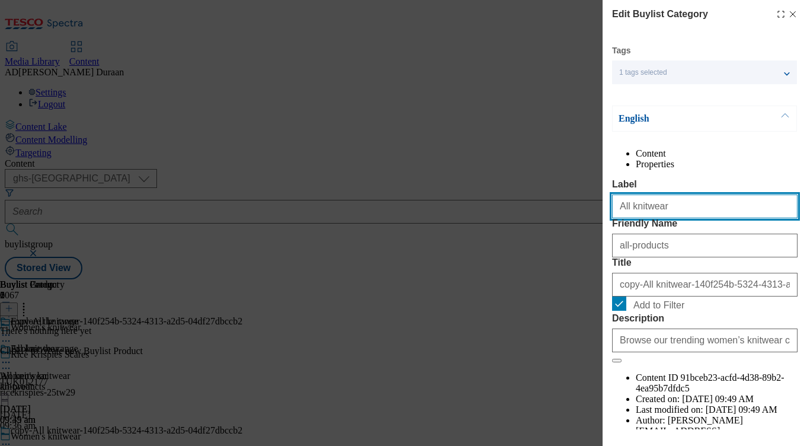
drag, startPoint x: 671, startPoint y: 229, endPoint x: 518, endPoint y: 221, distance: 153.8
click at [518, 221] on div "Edit Buylist Category Tags 1 tags selected buylist category English Content Pro…" at bounding box center [403, 223] width 807 height 446
type input "Jumpers"
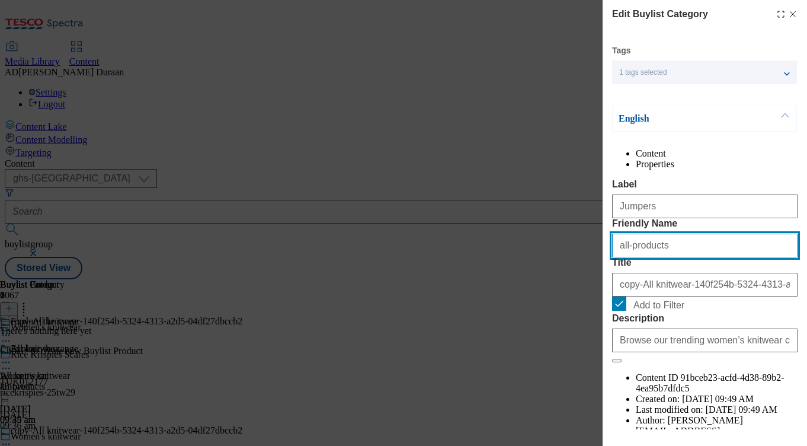
click at [632, 257] on input "all-products" at bounding box center [705, 246] width 186 height 24
drag, startPoint x: 663, startPoint y: 292, endPoint x: 497, endPoint y: 292, distance: 166.6
click at [497, 292] on div "Edit Buylist Category Tags 1 tags selected buylist category English Content Pro…" at bounding box center [403, 223] width 807 height 446
type input "jumpers"
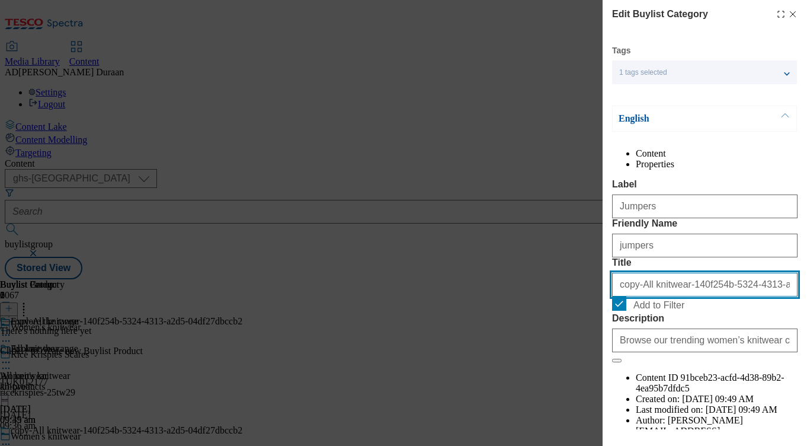
click at [656, 296] on input "copy-All knitwear-140f254b-5324-4313-a2d5-04df27dbccb2" at bounding box center [705, 285] width 186 height 24
type input "Jumpers"
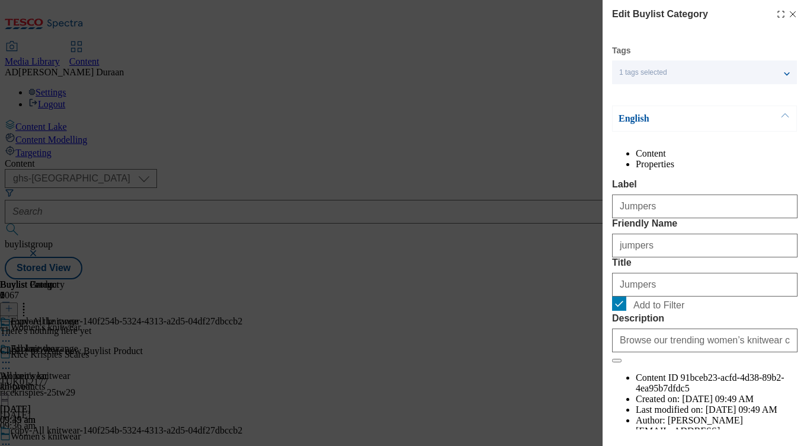
click at [757, 229] on label "Friendly Name" at bounding box center [705, 223] width 186 height 11
click at [757, 257] on input "jumpers" at bounding box center [705, 246] width 186 height 24
click at [757, 319] on form "Label Jumpers Friendly Name jumpers Title Jumpers Add to Filter Description Bro…" at bounding box center [705, 271] width 186 height 184
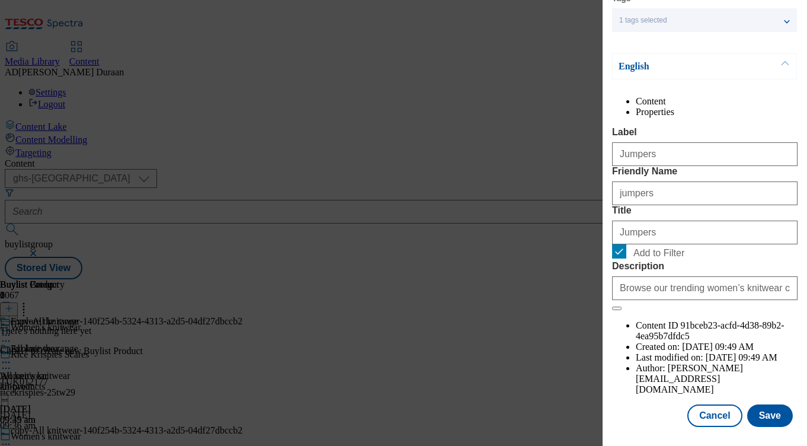
scroll to position [75, 0]
click at [780, 415] on button "Save" at bounding box center [771, 415] width 46 height 23
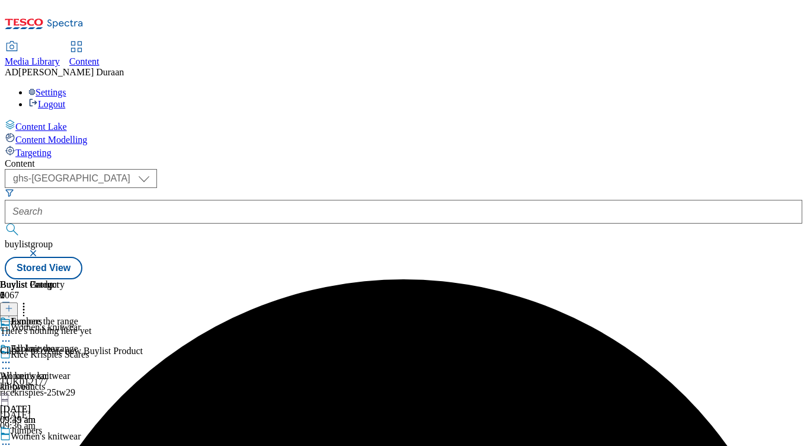
click at [12, 438] on icon at bounding box center [6, 444] width 12 height 12
click at [790, 279] on div "Content ( optional ) ghs-roi ghs-[GEOGRAPHIC_DATA] ghs-uk buylistgroup Stored V…" at bounding box center [404, 218] width 798 height 121
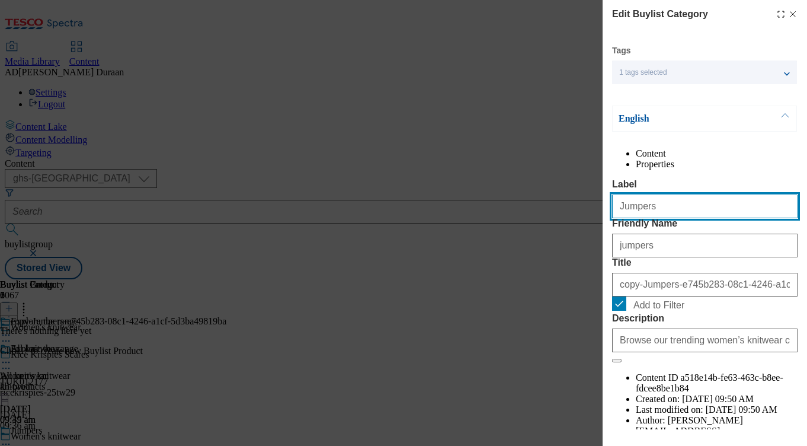
drag, startPoint x: 665, startPoint y: 234, endPoint x: 551, endPoint y: 229, distance: 113.4
click at [551, 229] on div "Edit Buylist Category Tags 1 tags selected buylist category English Content Pro…" at bounding box center [403, 223] width 807 height 446
type input "Cardigans"
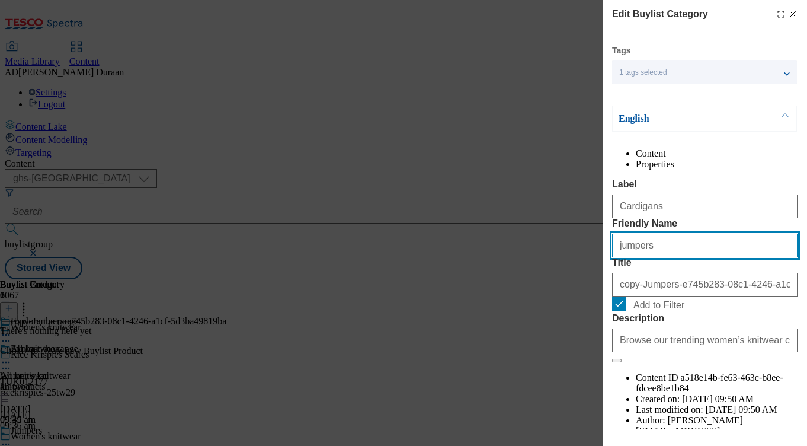
drag, startPoint x: 662, startPoint y: 292, endPoint x: 496, endPoint y: 289, distance: 166.0
click at [496, 289] on div "Edit Buylist Category Tags 1 tags selected buylist category English Content Pro…" at bounding box center [403, 223] width 807 height 446
type input "cardigans"
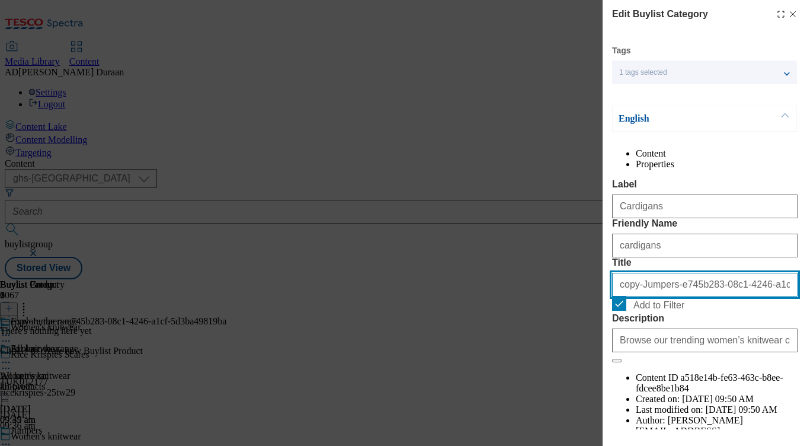
click at [643, 296] on input "copy-Jumpers-e745b283-08c1-4246-a1cf-5d3ba49819ba" at bounding box center [705, 285] width 186 height 24
type input "Cardigans"
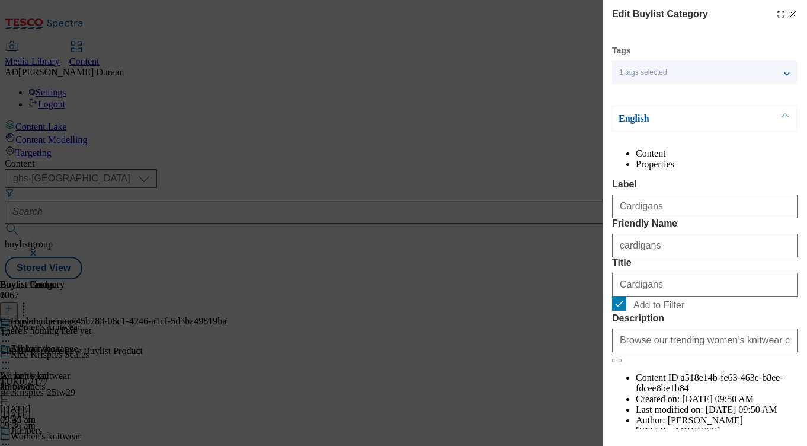
click at [705, 312] on form "Label Cardigans Friendly Name cardigans Title Cardigans Add to Filter Descripti…" at bounding box center [705, 271] width 186 height 184
click at [802, 328] on div "Edit Buylist Category Tags 1 tags selected buylist category English Content Pro…" at bounding box center [705, 214] width 205 height 429
click at [767, 311] on span "Add to Filter" at bounding box center [713, 303] width 159 height 14
click at [627, 311] on input "Add to Filter" at bounding box center [619, 303] width 14 height 14
click at [622, 311] on input "Add to Filter" at bounding box center [619, 303] width 14 height 14
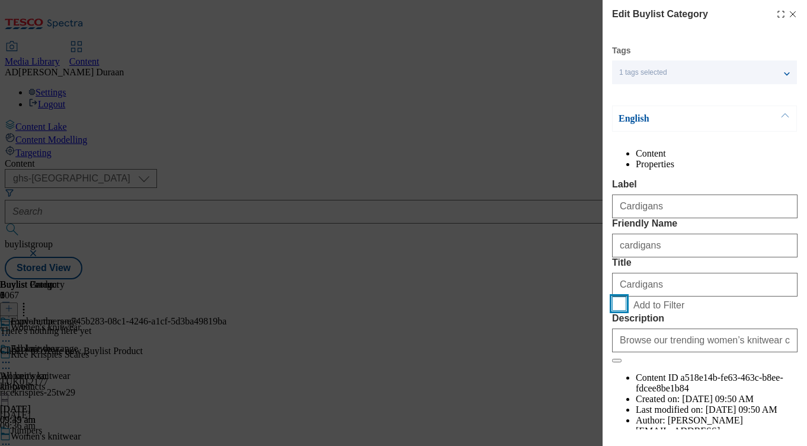
checkbox input "true"
click at [647, 435] on div "Modal" at bounding box center [705, 437] width 205 height 17
click at [653, 324] on label "Description" at bounding box center [705, 318] width 186 height 11
click at [653, 352] on input "Browse our trending women’s knitwear collection – from cosy jumpers and chunky …" at bounding box center [705, 340] width 186 height 24
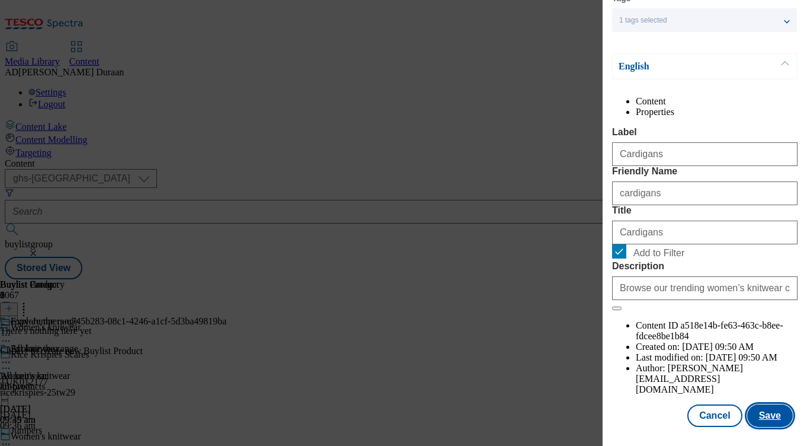
click at [776, 417] on button "Save" at bounding box center [771, 415] width 46 height 23
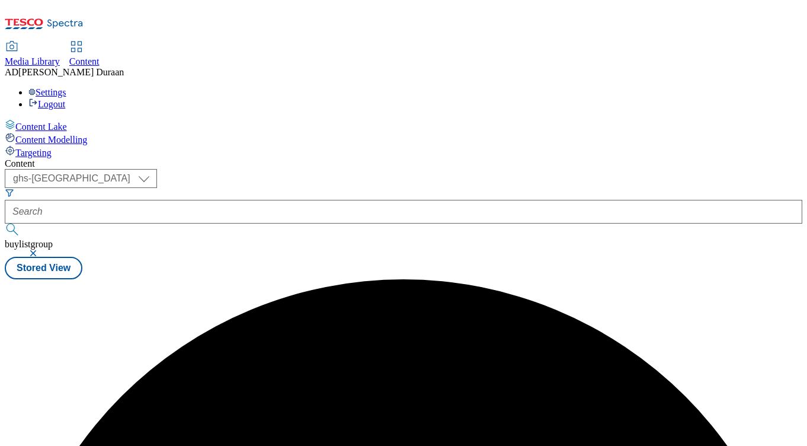
scroll to position [0, 0]
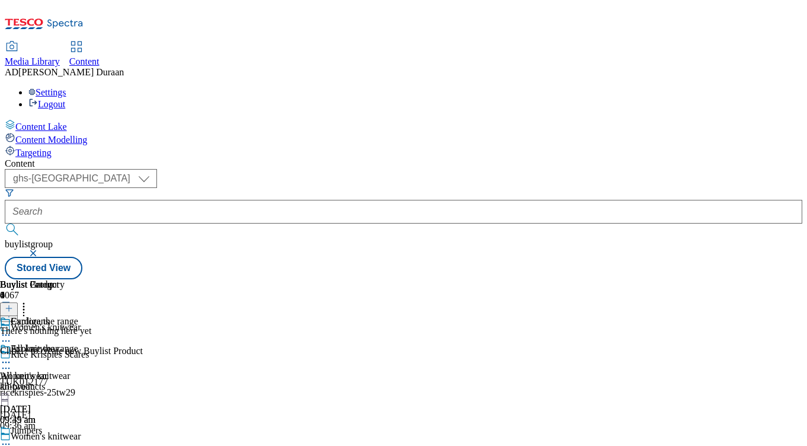
scroll to position [108, 0]
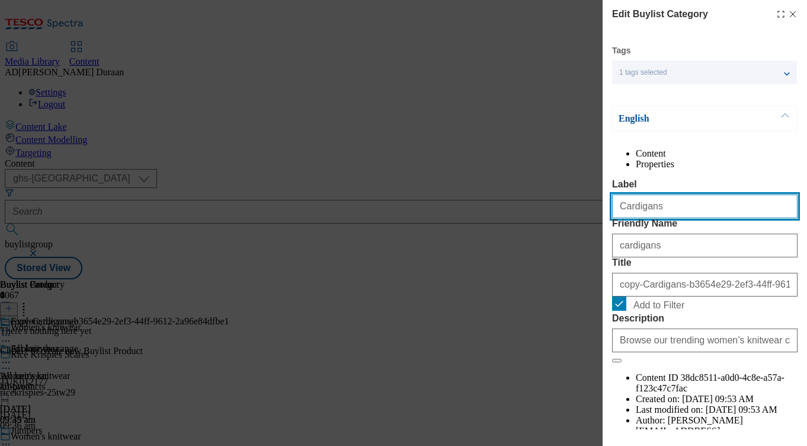
drag, startPoint x: 660, startPoint y: 234, endPoint x: 558, endPoint y: 232, distance: 101.4
click at [558, 232] on div "Edit Buylist Category Tags 1 tags selected buylist category English Content Pro…" at bounding box center [403, 223] width 807 height 446
type input "Dresses"
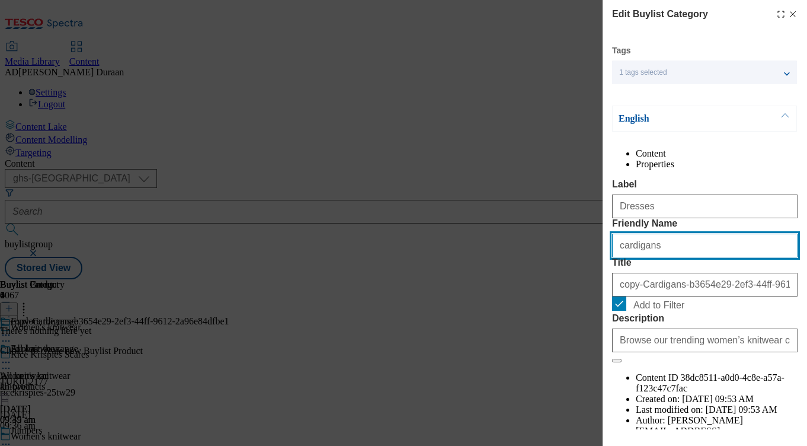
drag, startPoint x: 656, startPoint y: 292, endPoint x: 513, endPoint y: 290, distance: 142.9
click at [513, 290] on div "Edit Buylist Category Tags 1 tags selected buylist category English Content Pro…" at bounding box center [403, 223] width 807 height 446
type input "dresses"
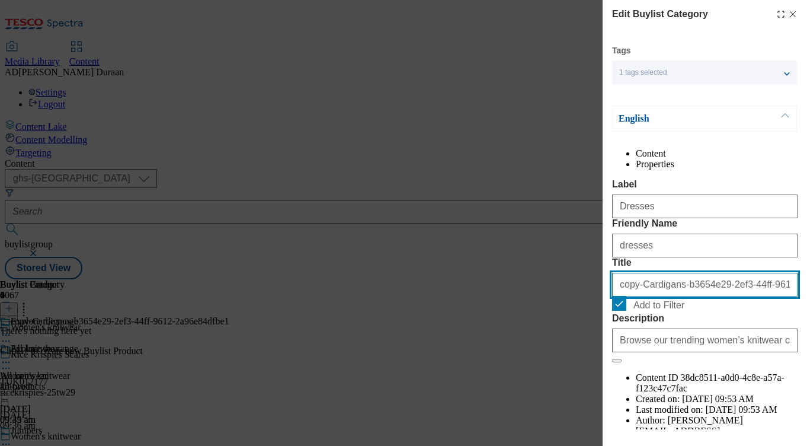
click at [677, 296] on input "copy-Cardigans-b3654e29-2ef3-44ff-9612-2a96e84dfbe1" at bounding box center [705, 285] width 186 height 24
type input "Dresses"
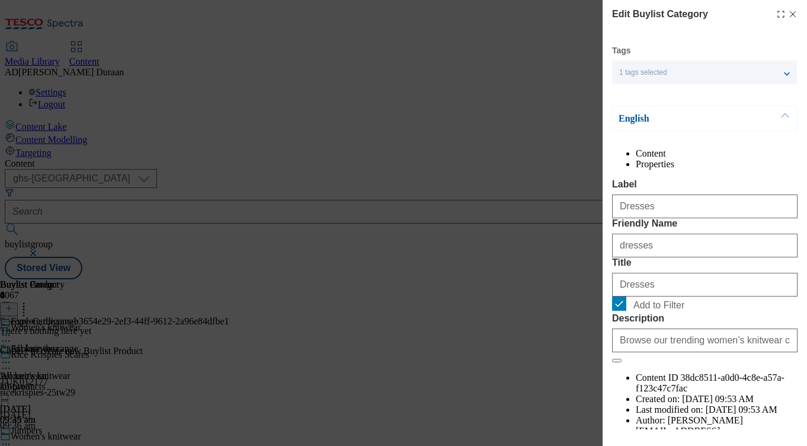
click at [730, 229] on label "Friendly Name" at bounding box center [705, 223] width 186 height 11
click at [730, 257] on input "dresses" at bounding box center [705, 246] width 186 height 24
click at [800, 328] on div "Edit Buylist Category Tags 1 tags selected buylist category English Content Pro…" at bounding box center [705, 214] width 205 height 429
click at [780, 311] on span "Add to Filter" at bounding box center [713, 303] width 159 height 14
click at [627, 311] on input "Add to Filter" at bounding box center [619, 303] width 14 height 14
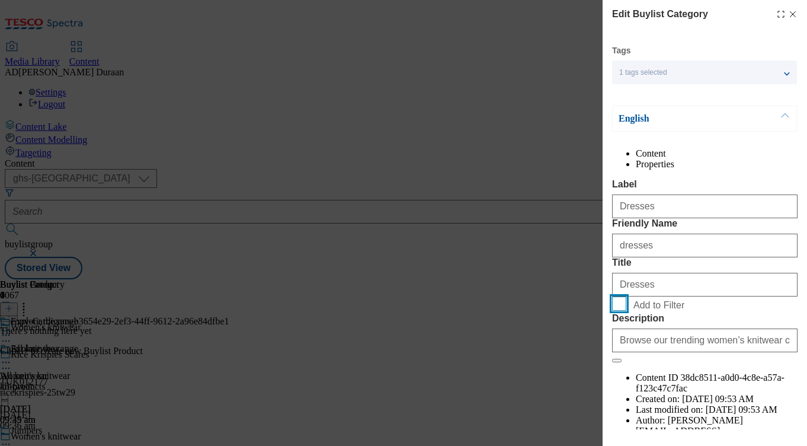
click at [624, 311] on input "Add to Filter" at bounding box center [619, 303] width 14 height 14
checkbox input "true"
click at [634, 324] on label "Description" at bounding box center [705, 318] width 186 height 11
click at [634, 352] on input "Browse our trending women’s knitwear collection – from cosy jumpers and chunky …" at bounding box center [705, 340] width 186 height 24
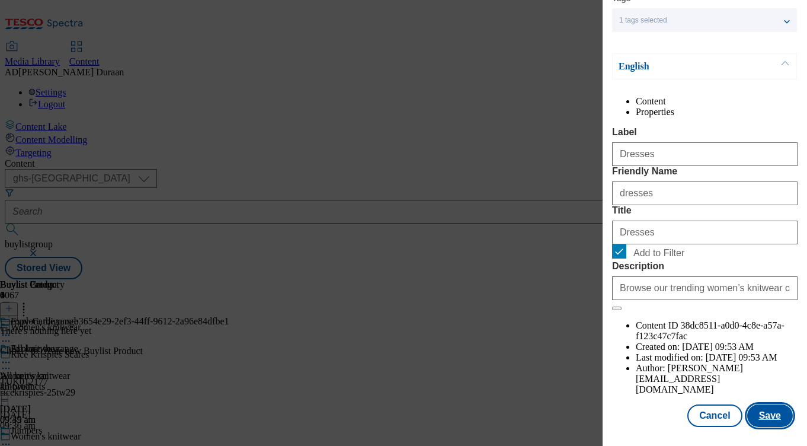
click at [774, 415] on button "Save" at bounding box center [771, 415] width 46 height 23
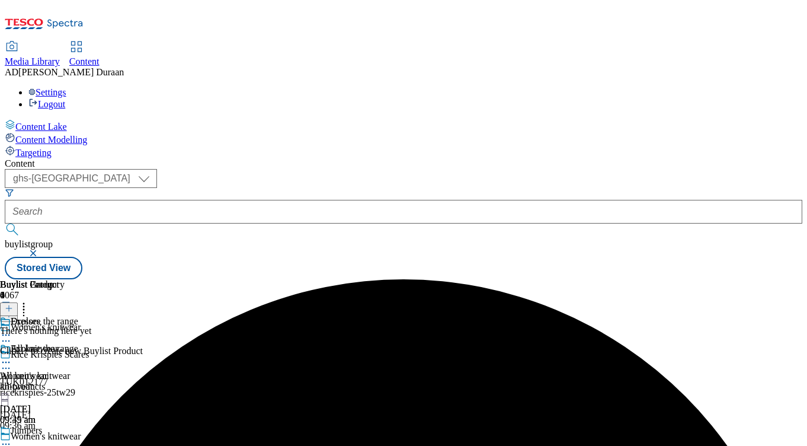
click at [65, 343] on div "All knitwear All knitwear all-products [DATE] 09:49 am" at bounding box center [32, 384] width 65 height 82
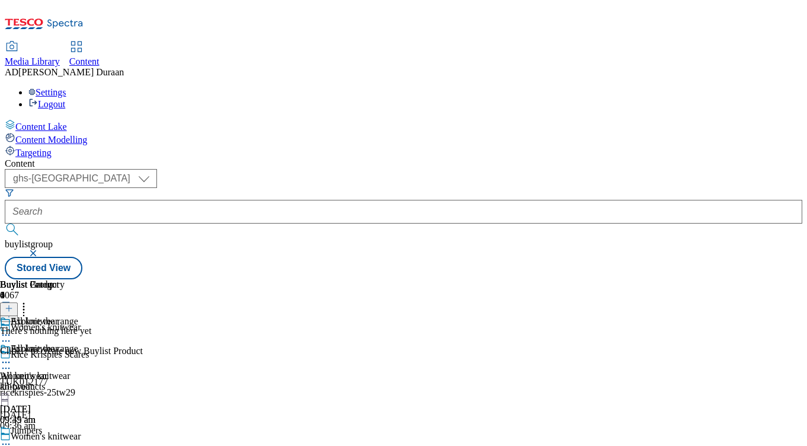
click at [65, 381] on div "all-products" at bounding box center [32, 386] width 65 height 11
click at [13, 304] on icon at bounding box center [9, 308] width 8 height 8
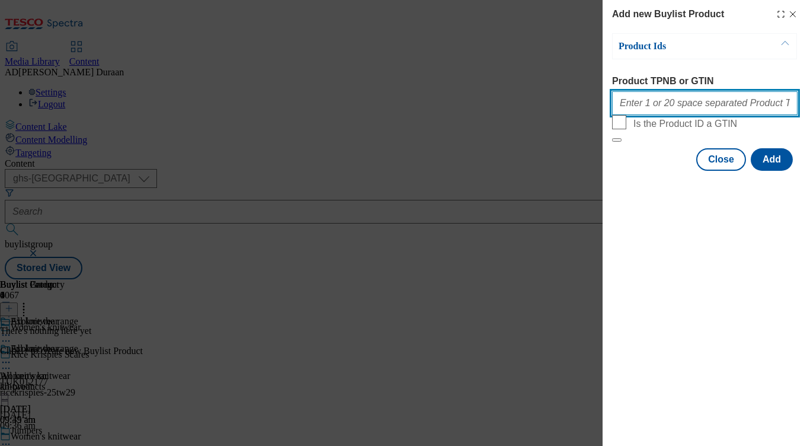
click at [650, 107] on input "Product TPNB or GTIN" at bounding box center [705, 103] width 186 height 24
paste input "96532105 96531982 96559385 96470258 96504859 96559327 96559264 96408858 9640879…"
type input "96532105 96531982 96559385 96470258 96504859 96559327 96559264 96408858 9640879…"
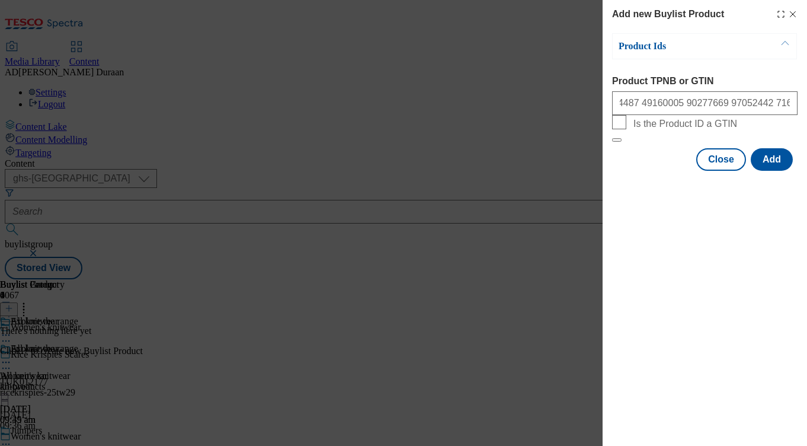
click at [630, 190] on div "Modal" at bounding box center [705, 181] width 205 height 17
click at [775, 171] on button "Add" at bounding box center [772, 159] width 42 height 23
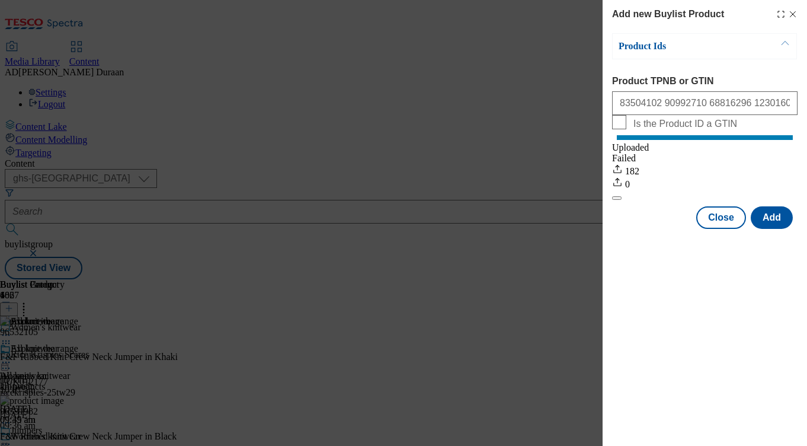
click at [657, 248] on div "Modal" at bounding box center [705, 239] width 205 height 17
click at [725, 229] on button "Close" at bounding box center [722, 217] width 50 height 23
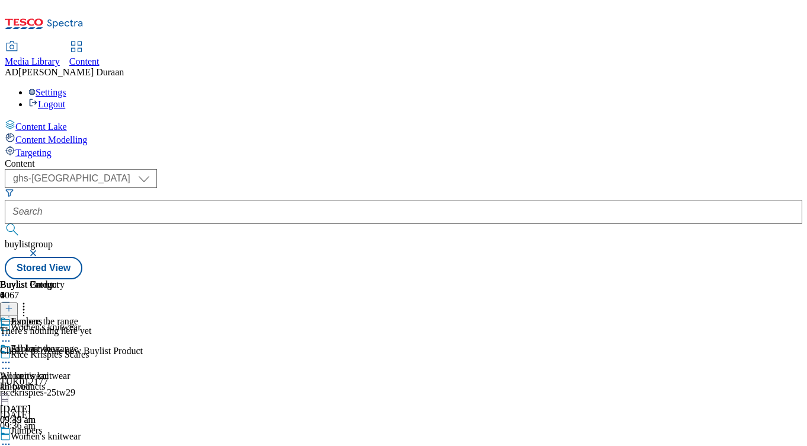
click at [12, 308] on line at bounding box center [9, 308] width 6 height 0
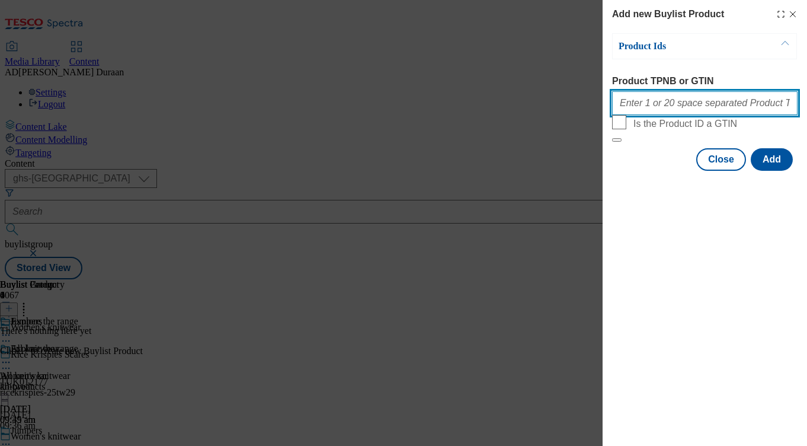
paste input "96532105 96531982 96559385 96470258 96504859 96559327 96559264 96504738 9653192…"
type input "96532105 96531982 96559385 96470258 96504859 96559327 96559264 96504738 9653192…"
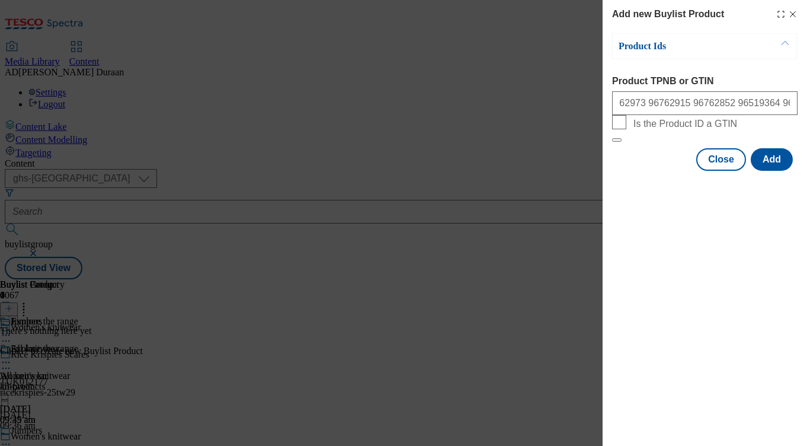
scroll to position [0, 0]
click at [641, 226] on div "Add new Buylist Product Product Ids Product TPNB or GTIN 96532105 96531982 9655…" at bounding box center [705, 223] width 205 height 446
click at [776, 171] on button "Add" at bounding box center [772, 159] width 42 height 23
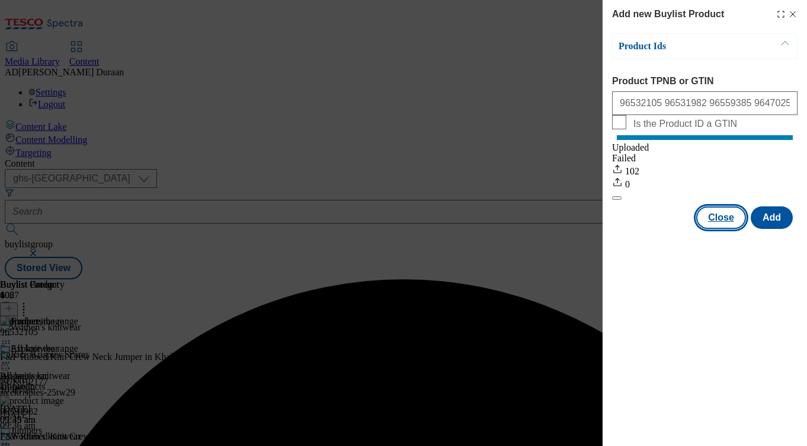
click at [727, 229] on button "Close" at bounding box center [722, 217] width 50 height 23
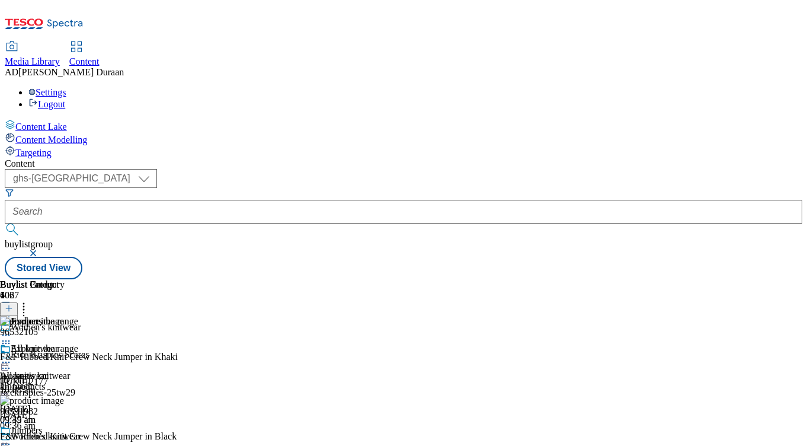
scroll to position [0, 119]
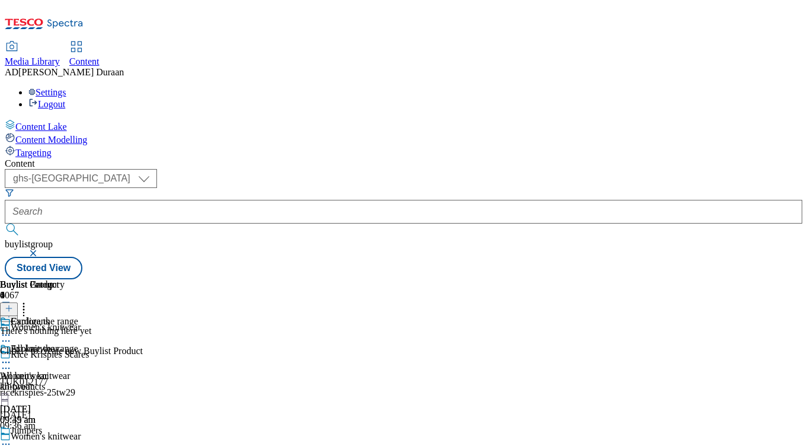
scroll to position [0, 215]
click at [9, 305] on line at bounding box center [9, 308] width 0 height 6
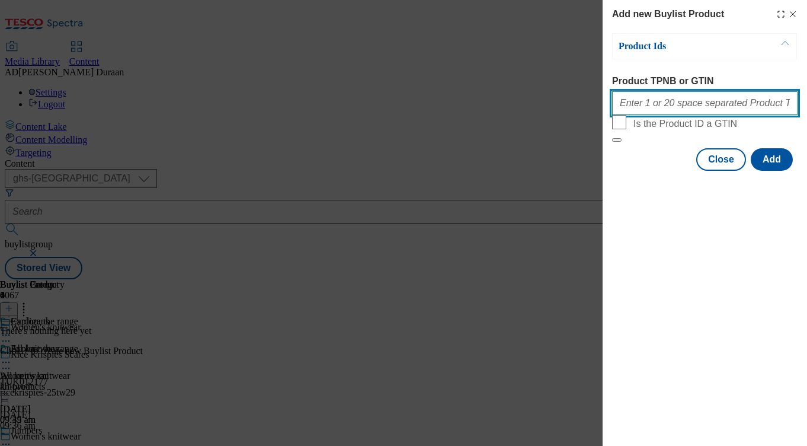
paste input "96408858 96408795 96408737 96518837 96549408 96504433 96518774 96549282 9654922…"
type input "96408858 96408795 96408737 96518837 96549408 96504433 96518774 96549282 9654922…"
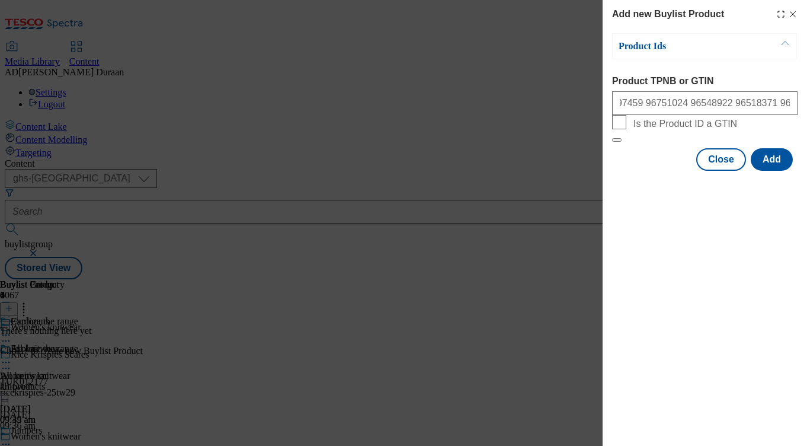
click at [636, 225] on div "Add new Buylist Product Product Ids Product TPNB or GTIN 96408858 96408795 9640…" at bounding box center [705, 223] width 205 height 446
click at [777, 171] on button "Add" at bounding box center [772, 159] width 42 height 23
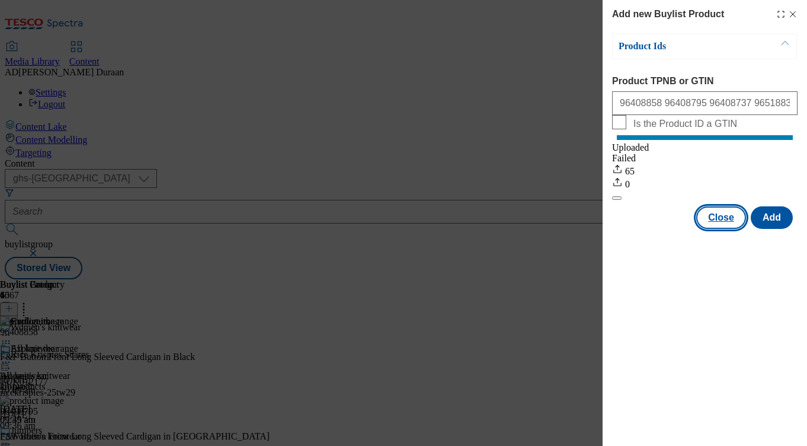
click at [723, 228] on button "Close" at bounding box center [722, 217] width 50 height 23
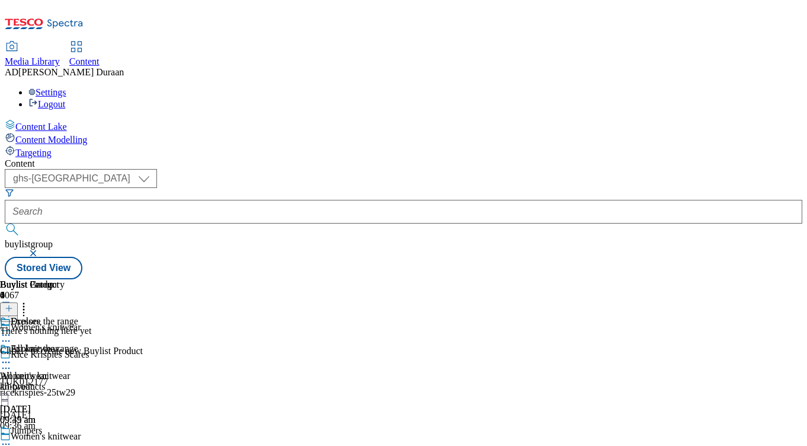
scroll to position [0, 239]
click at [753, 87] on div "Settings Logout" at bounding box center [404, 98] width 798 height 23
click at [143, 325] on div "There's nothing here yet Click + to create new Buylist Product" at bounding box center [71, 340] width 143 height 31
click at [9, 305] on line at bounding box center [9, 308] width 0 height 6
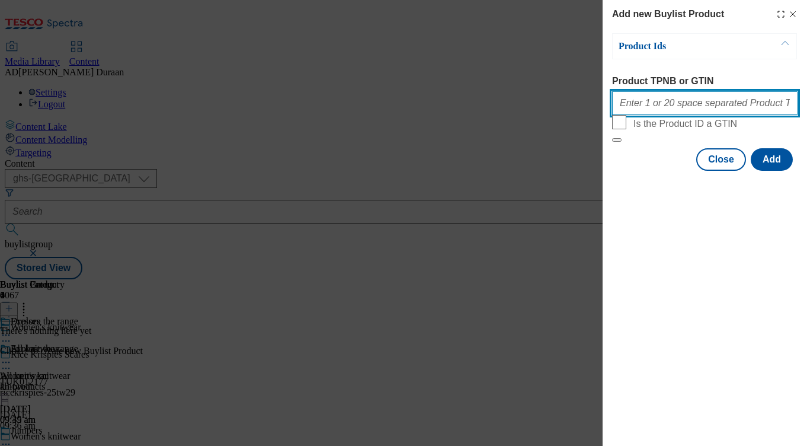
paste input "96504250 96530522 96737020 96519427 96751358 96530460 96530401 96519237 96737088"
type input "96504250 96530522 96737020 96519427 96751358 96530460 96530401 96519237 96737088"
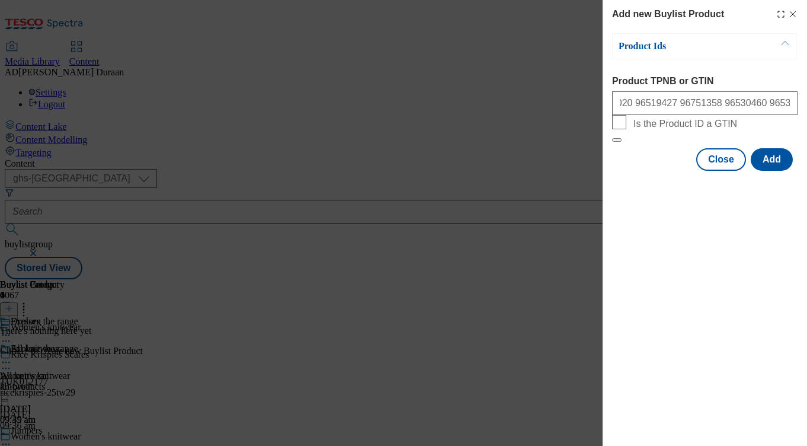
click at [647, 190] on div "Modal" at bounding box center [705, 181] width 205 height 17
click at [776, 171] on button "Add" at bounding box center [772, 159] width 42 height 23
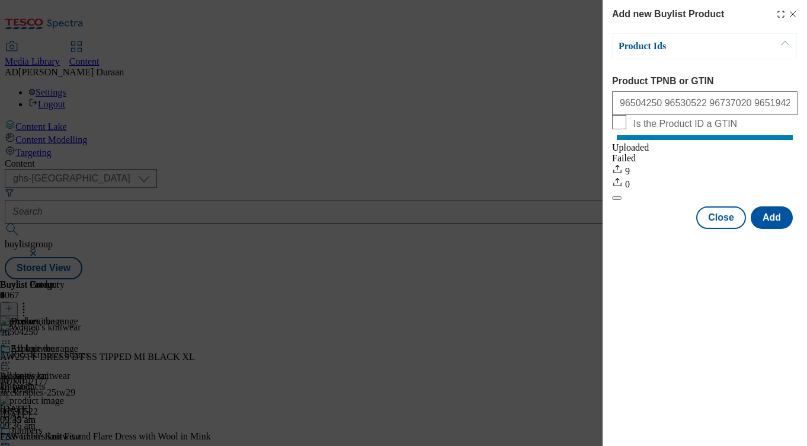
click at [697, 287] on div "Add new Buylist Product Product Ids Product TPNB or GTIN 96504250 96530522 9673…" at bounding box center [705, 223] width 205 height 446
click at [720, 229] on button "Close" at bounding box center [722, 217] width 50 height 23
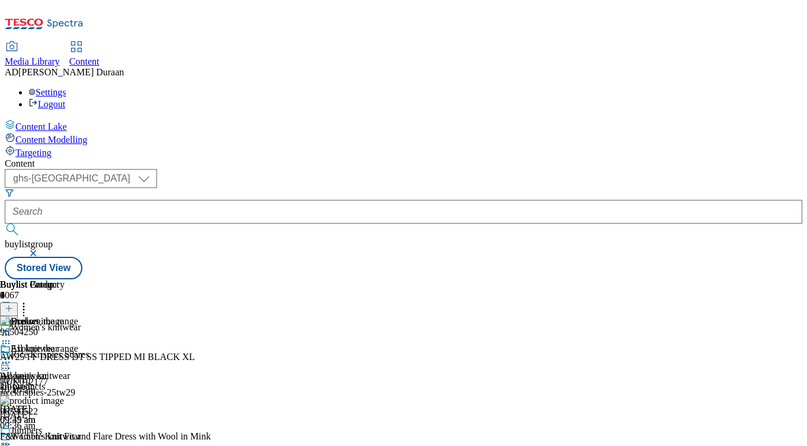
click at [65, 343] on div "All knitwear All knitwear all-products [DATE] 09:49 am" at bounding box center [32, 384] width 65 height 82
click at [12, 356] on icon at bounding box center [6, 362] width 12 height 12
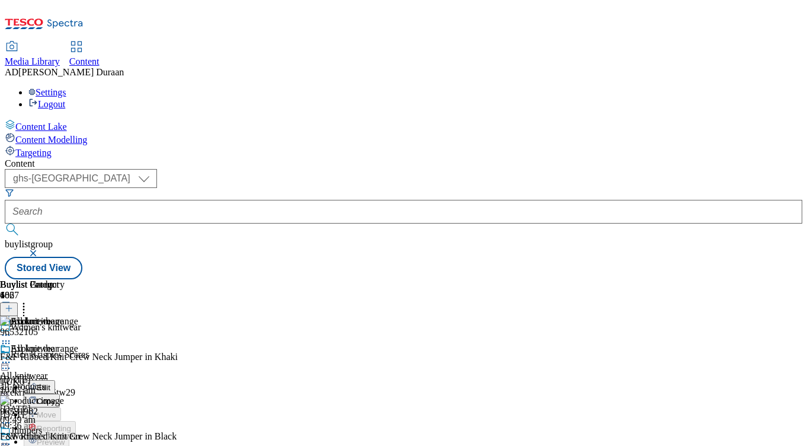
click at [493, 158] on div "Content ( optional ) ghs-roi ghs-[GEOGRAPHIC_DATA] ghs-uk buylistgroup Stored V…" at bounding box center [404, 218] width 798 height 121
click at [12, 356] on icon at bounding box center [6, 362] width 12 height 12
click at [55, 380] on button "Edit" at bounding box center [39, 387] width 31 height 14
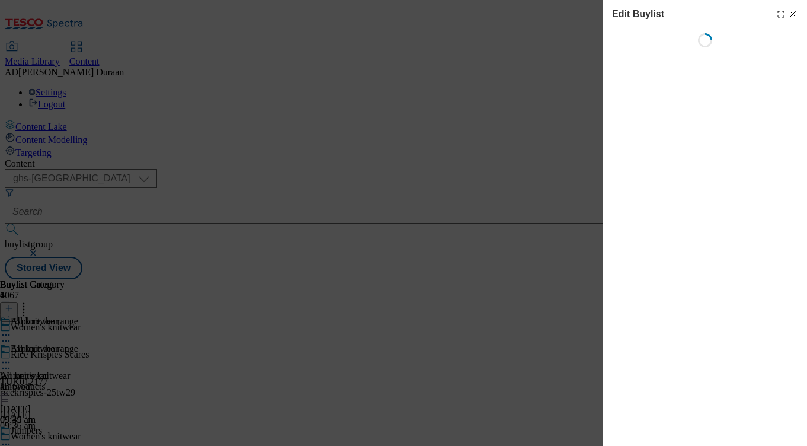
select select "seasonal"
select select "Banner"
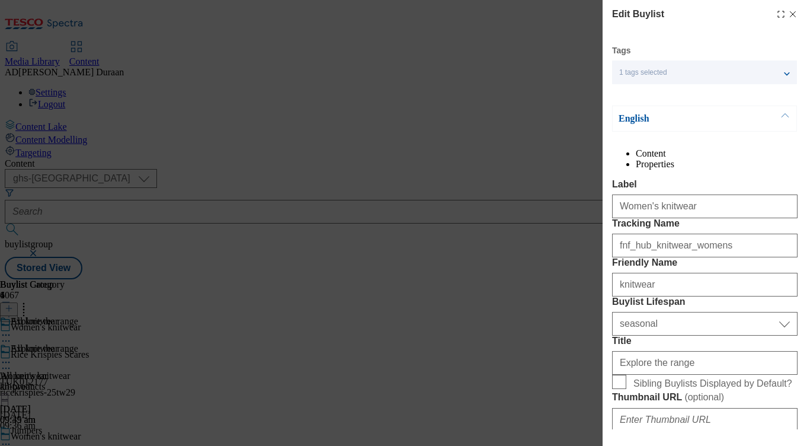
click at [636, 307] on label "Buylist Lifespan" at bounding box center [705, 301] width 186 height 11
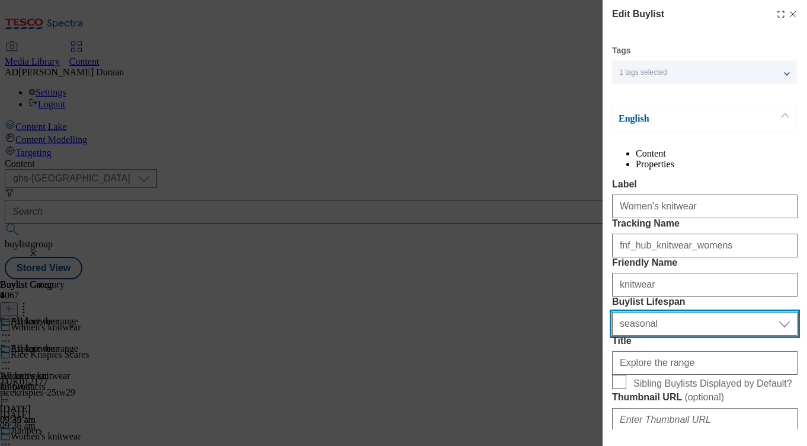
click at [636, 336] on select "Select Buylist Lifespan evergreen seasonal tactical" at bounding box center [705, 324] width 186 height 24
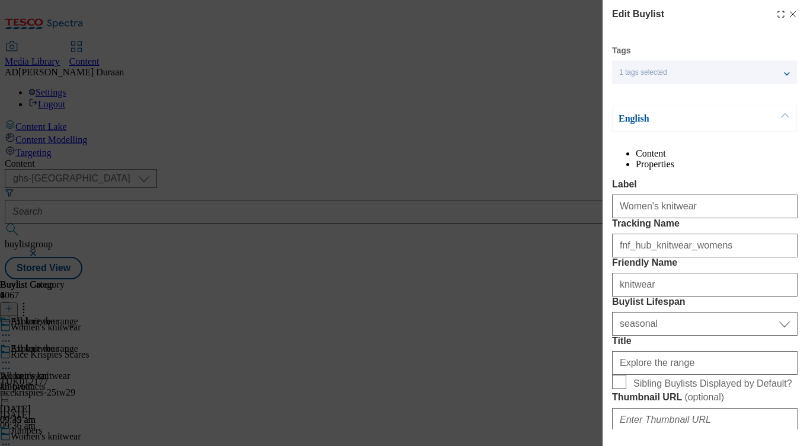
click at [719, 268] on label "Friendly Name" at bounding box center [705, 262] width 186 height 11
click at [719, 296] on input "knitwear" at bounding box center [705, 285] width 186 height 24
click at [803, 381] on div "Edit Buylist Tags 1 tags selected buylist English Content Properties Label Wome…" at bounding box center [705, 214] width 205 height 429
click at [625, 435] on div "Modal" at bounding box center [705, 437] width 205 height 17
click at [657, 432] on div "Modal" at bounding box center [705, 437] width 205 height 17
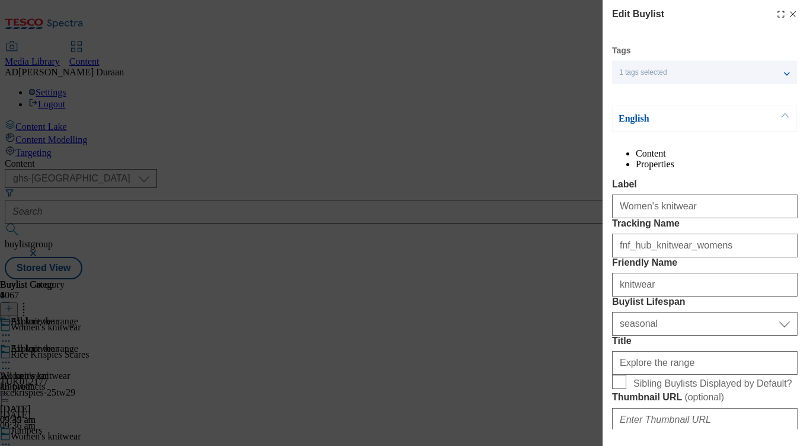
click at [696, 229] on label "Tracking Name" at bounding box center [705, 223] width 186 height 11
click at [696, 257] on input "fnf_hub_knitwear_womens" at bounding box center [705, 246] width 186 height 24
click at [658, 268] on label "Friendly Name" at bounding box center [705, 262] width 186 height 11
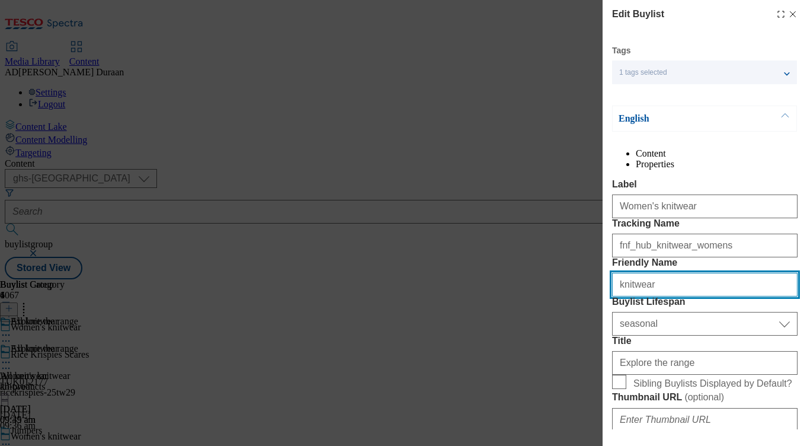
click at [658, 296] on input "knitwear" at bounding box center [705, 285] width 186 height 24
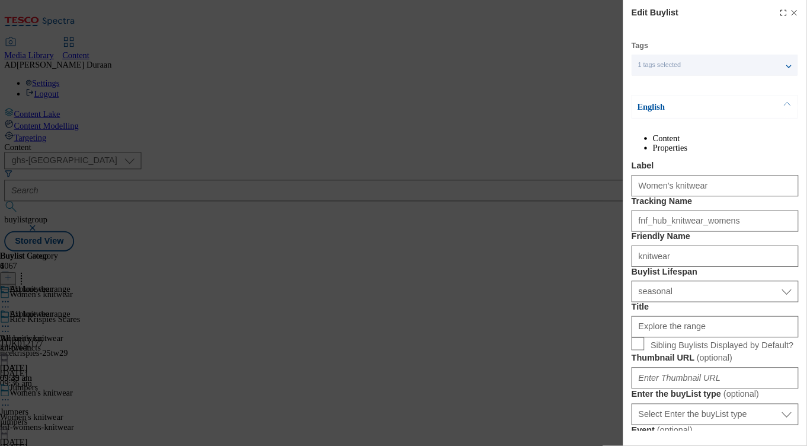
scroll to position [0, 0]
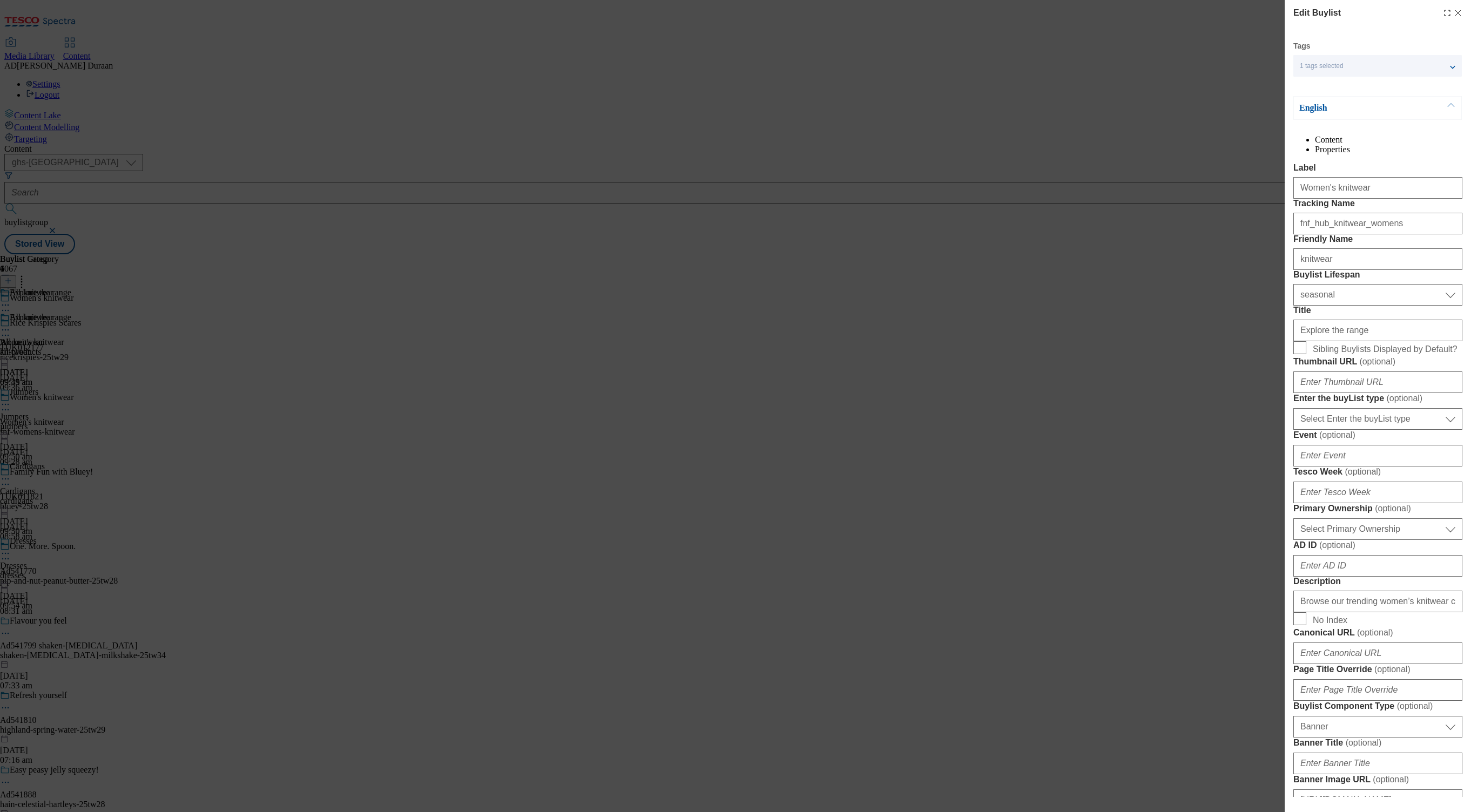
click at [735, 405] on label "Tesco Week ( optional )" at bounding box center [1378, 472] width 169 height 11
click at [735, 405] on input "Tesco Week ( optional )" at bounding box center [1378, 492] width 169 height 22
click at [735, 405] on span "( optional )" at bounding box center [1363, 472] width 36 height 9
click at [735, 405] on input "Tesco Week ( optional )" at bounding box center [1378, 492] width 169 height 22
click at [735, 402] on span "( optional )" at bounding box center [1405, 398] width 36 height 9
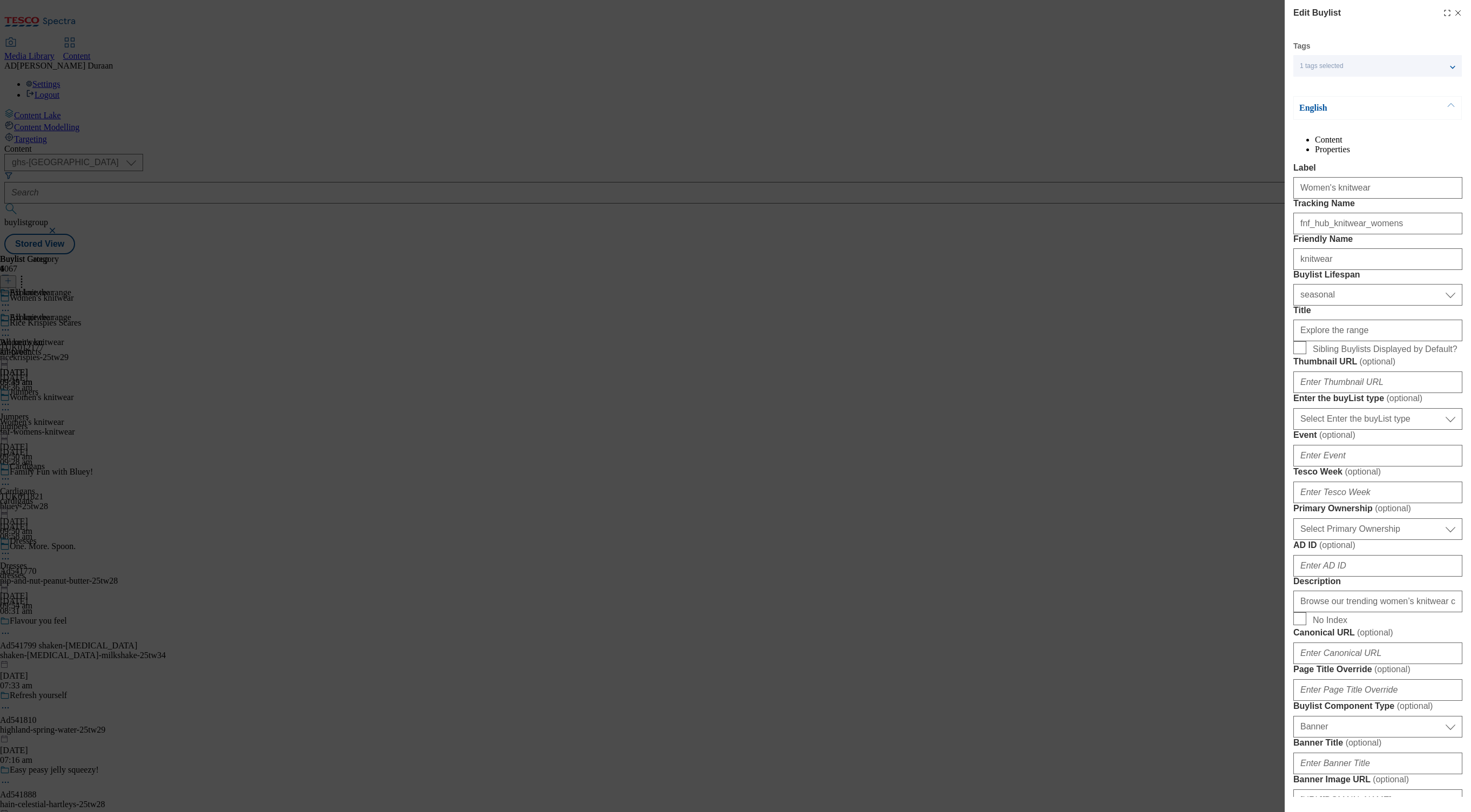
click at [735, 405] on select "Select Enter the buyList type event supplier funded long term >4 weeks supplier…" at bounding box center [1378, 419] width 169 height 22
click at [735, 366] on span "( optional )" at bounding box center [1377, 361] width 36 height 9
click at [735, 393] on input "Thumbnail URL ( optional )" at bounding box center [1378, 382] width 169 height 22
click at [735, 405] on label "Primary Ownership ( optional )" at bounding box center [1378, 509] width 169 height 11
click at [735, 405] on select "Select Primary Ownership [PERSON_NAME]" at bounding box center [1378, 529] width 169 height 22
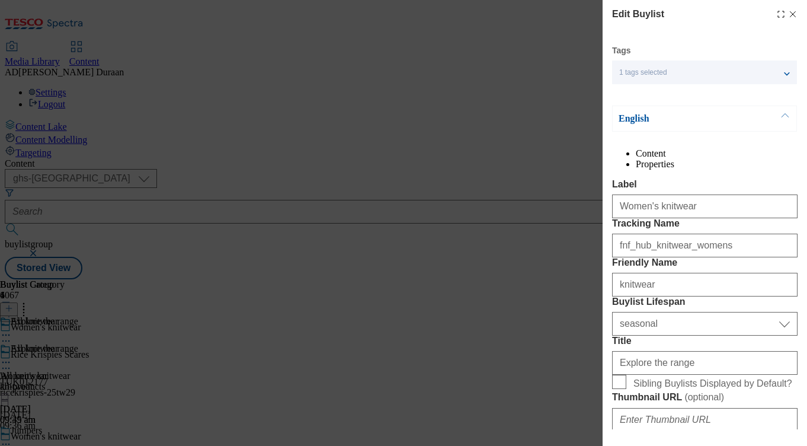
click at [749, 159] on li "Properties" at bounding box center [717, 164] width 162 height 11
click at [652, 159] on li "Content" at bounding box center [717, 153] width 162 height 11
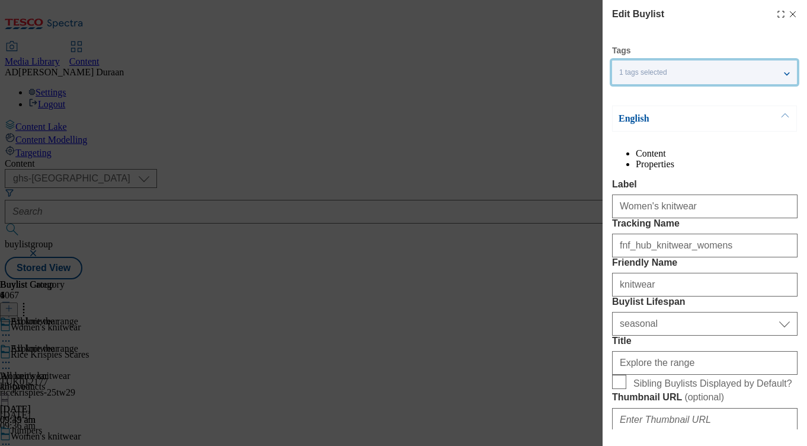
click at [789, 74] on div "1 tags selected" at bounding box center [704, 72] width 185 height 24
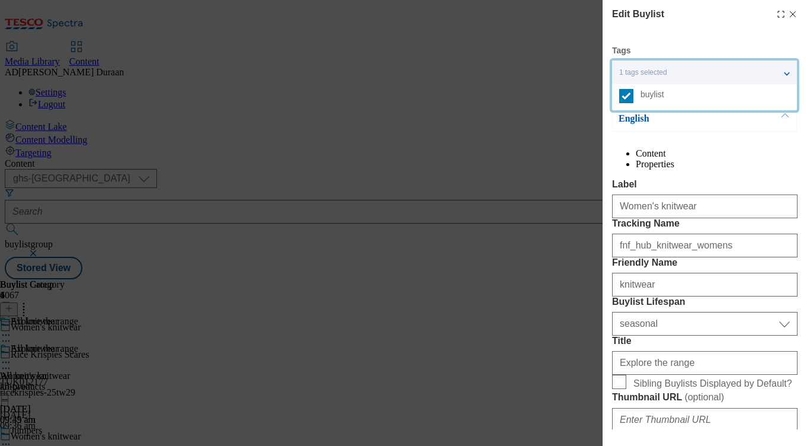
click at [789, 74] on div "1 tags selected" at bounding box center [704, 72] width 185 height 24
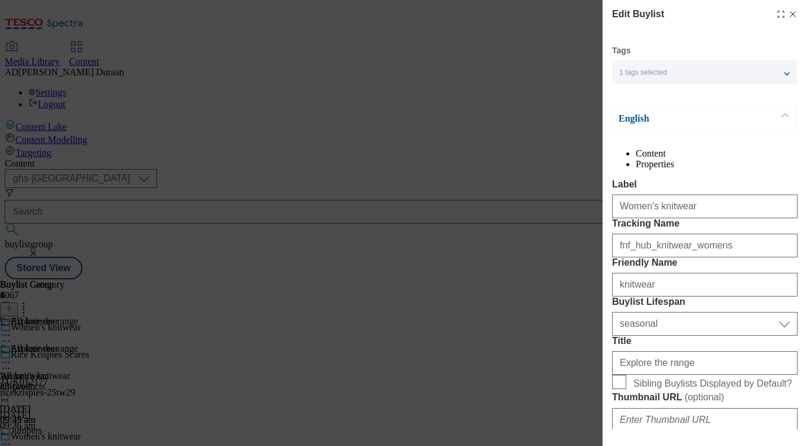
click at [784, 430] on div "Modal" at bounding box center [705, 437] width 205 height 17
click at [793, 8] on div "Edit Buylist" at bounding box center [705, 14] width 186 height 14
click at [796, 14] on icon "Modal" at bounding box center [793, 13] width 9 height 9
select select "seasonal"
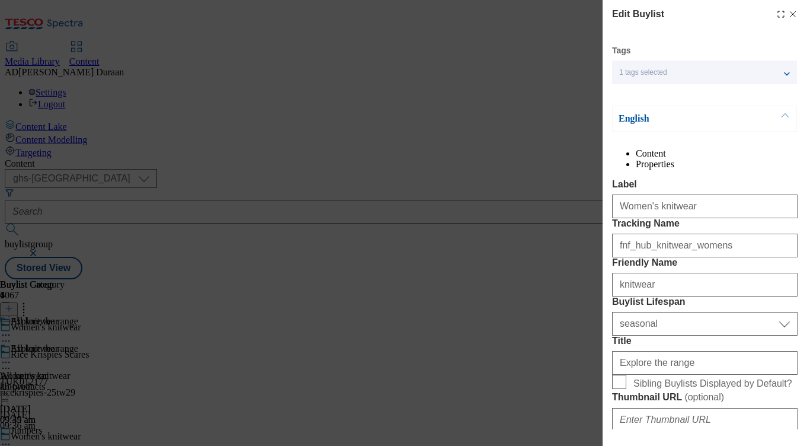
select select "Banner"
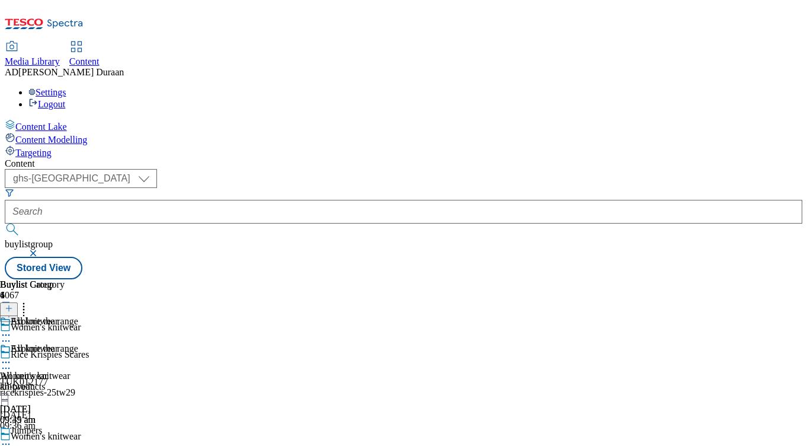
click at [12, 356] on icon at bounding box center [6, 362] width 12 height 12
click at [78, 343] on div "Explore the range Women's knitwear knitwear [DATE] 09:35 am" at bounding box center [39, 384] width 78 height 82
click at [12, 356] on icon at bounding box center [6, 362] width 12 height 12
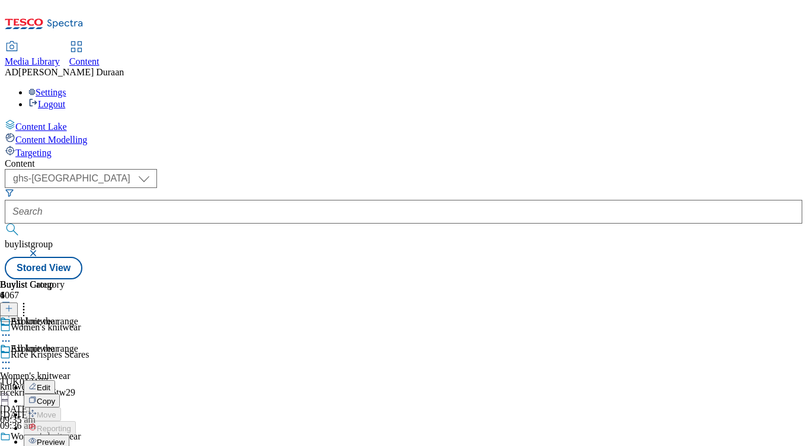
click at [65, 438] on span "Preview" at bounding box center [51, 442] width 28 height 9
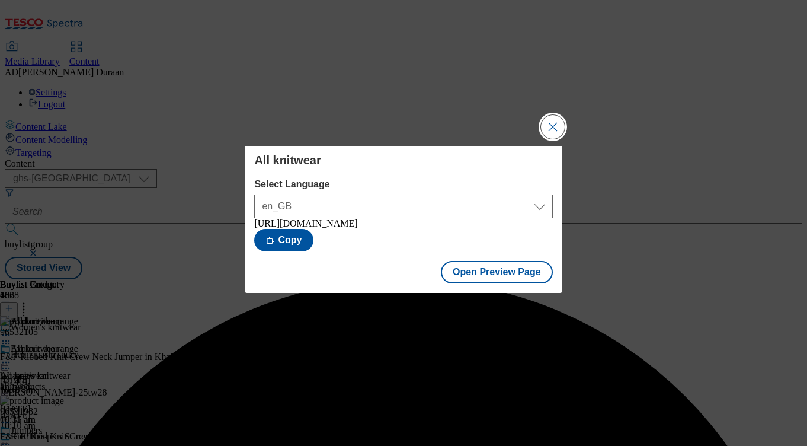
click at [545, 119] on button "Close Modal" at bounding box center [553, 127] width 24 height 24
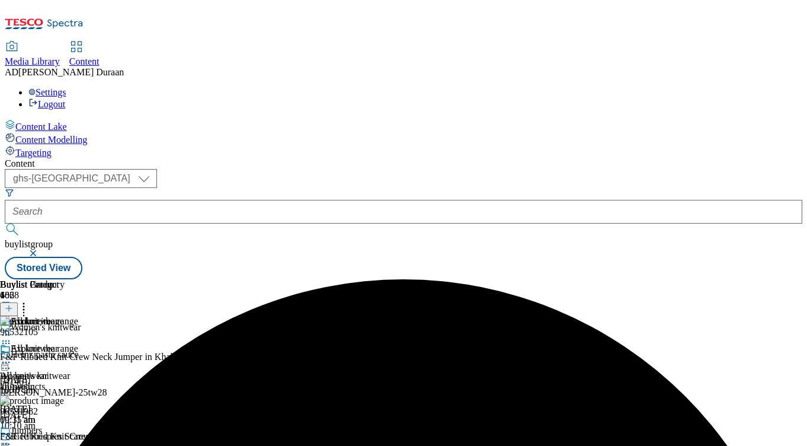
click at [12, 438] on icon at bounding box center [6, 444] width 12 height 12
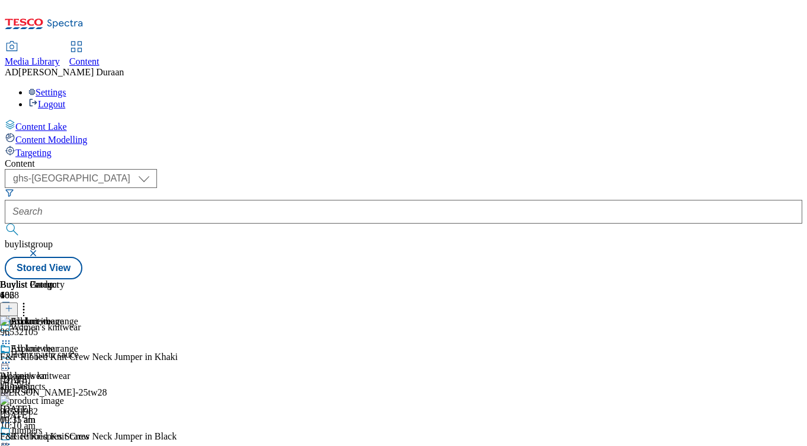
click at [794, 279] on div "Content ( optional ) ghs-roi ghs-[GEOGRAPHIC_DATA] ghs-uk buylistgroup Stored V…" at bounding box center [404, 218] width 798 height 121
